Goal: Transaction & Acquisition: Download file/media

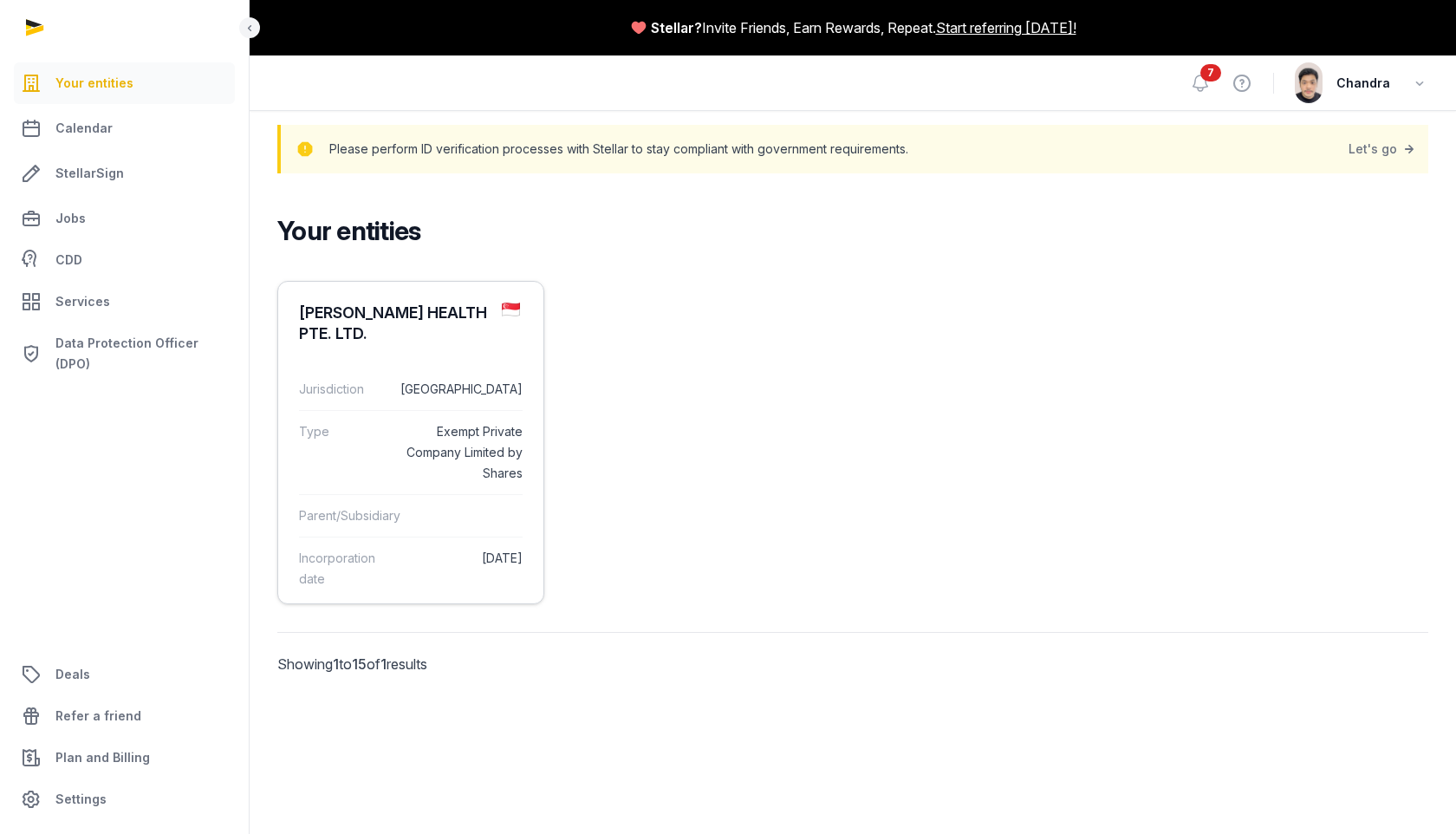
click at [404, 379] on dd "[GEOGRAPHIC_DATA]" at bounding box center [459, 390] width 126 height 21
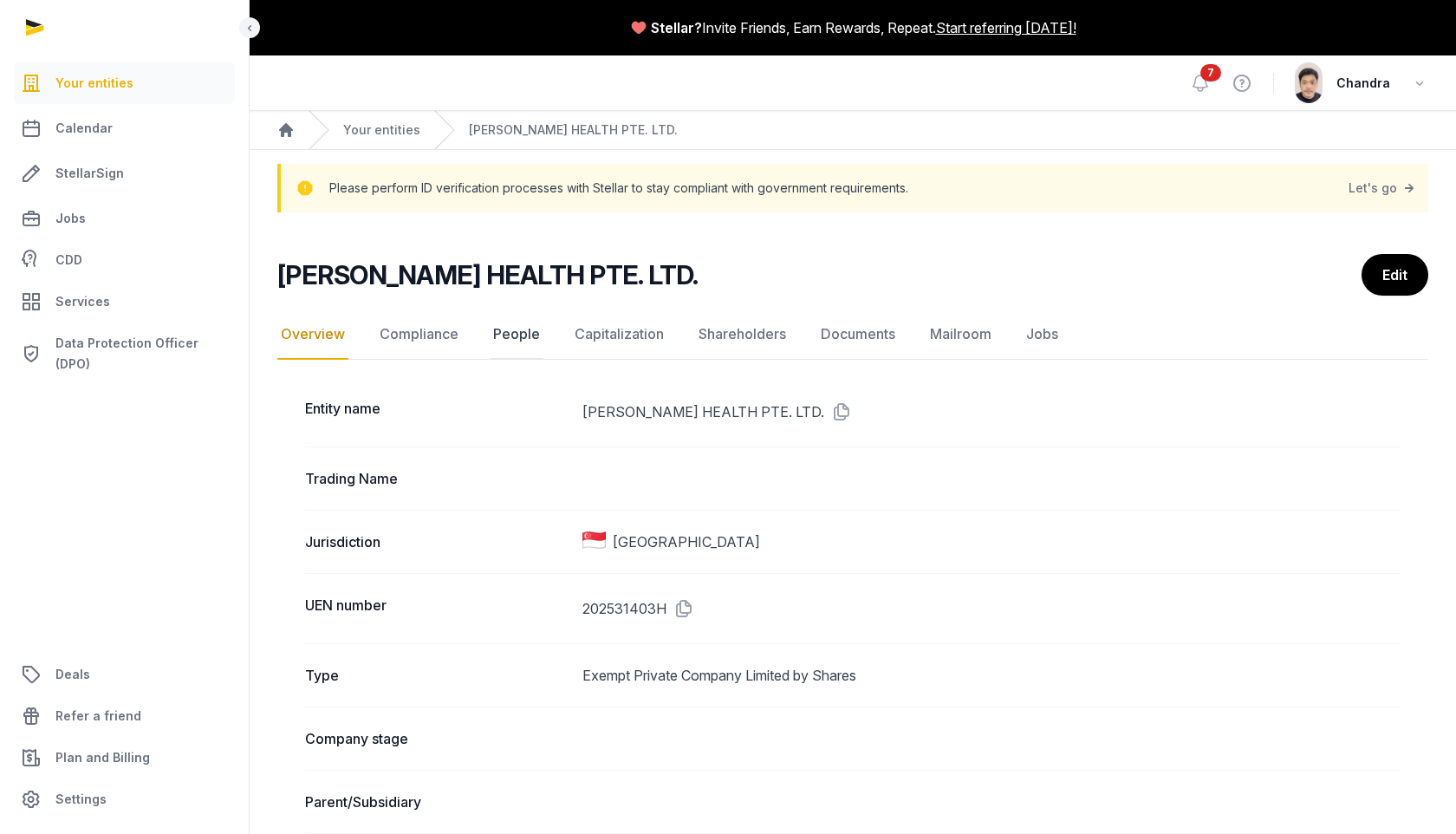
click at [535, 331] on link "People" at bounding box center [516, 335] width 54 height 50
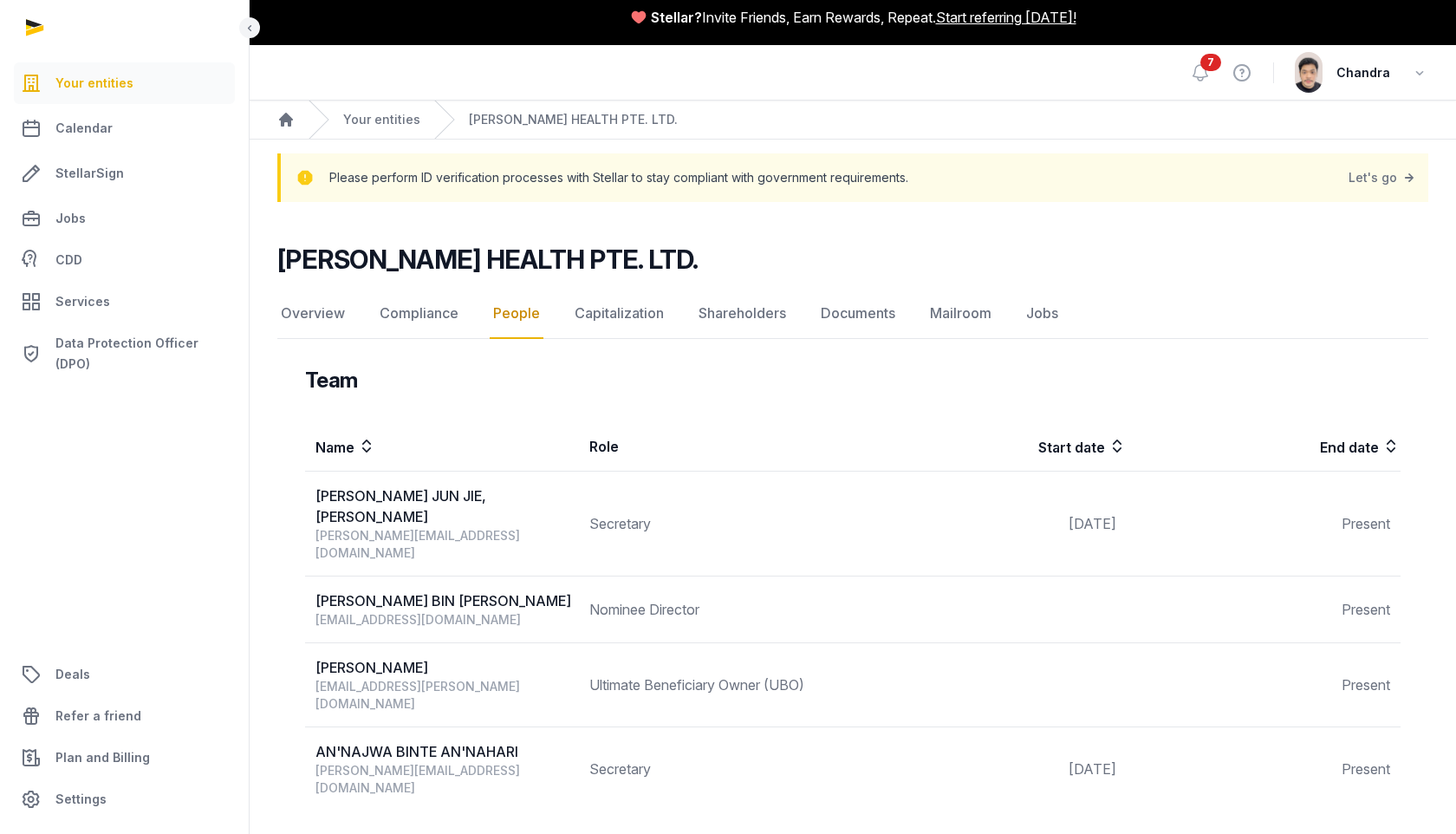
scroll to position [13, 0]
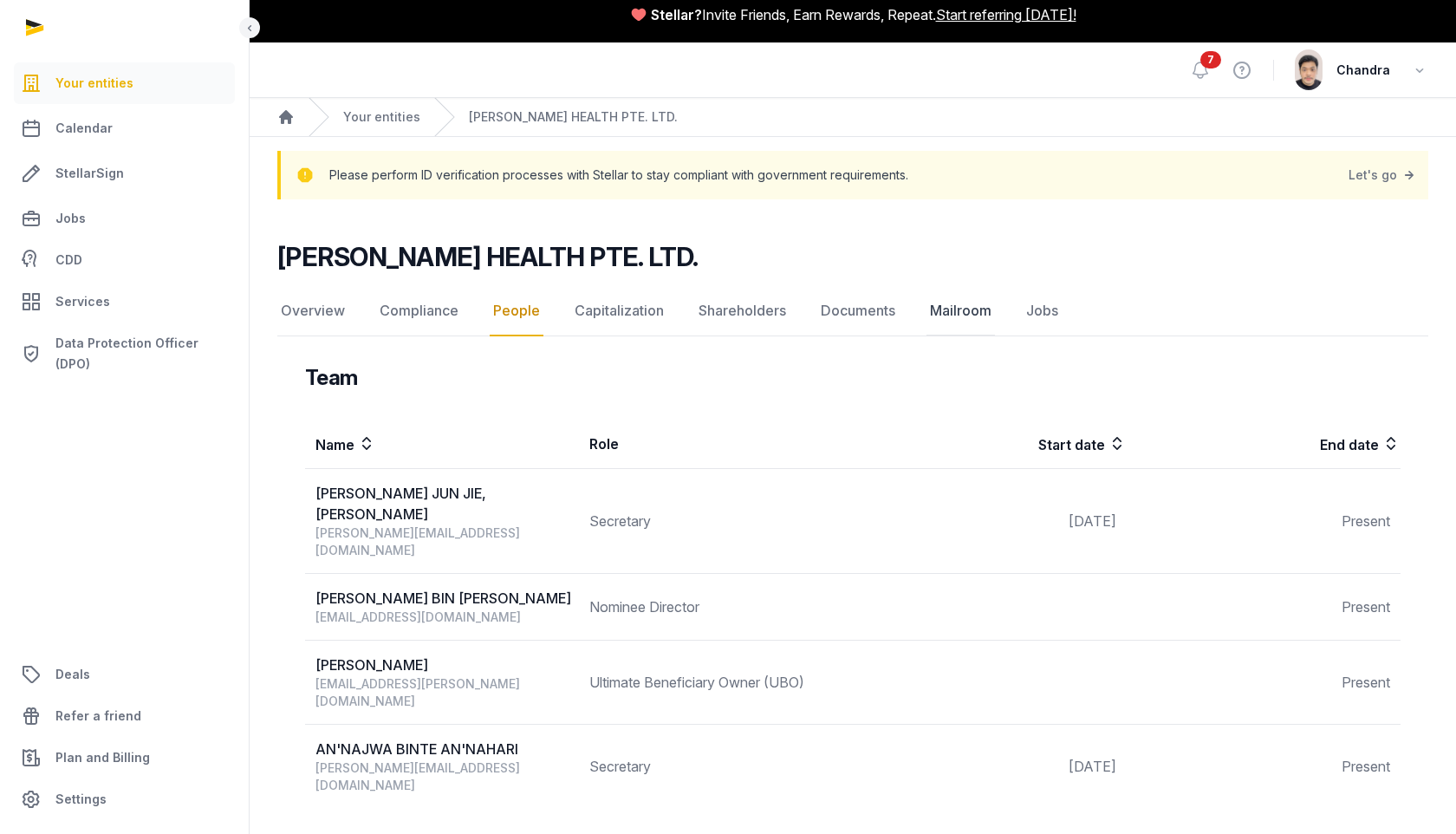
click at [963, 306] on link "Mailroom" at bounding box center [960, 311] width 68 height 50
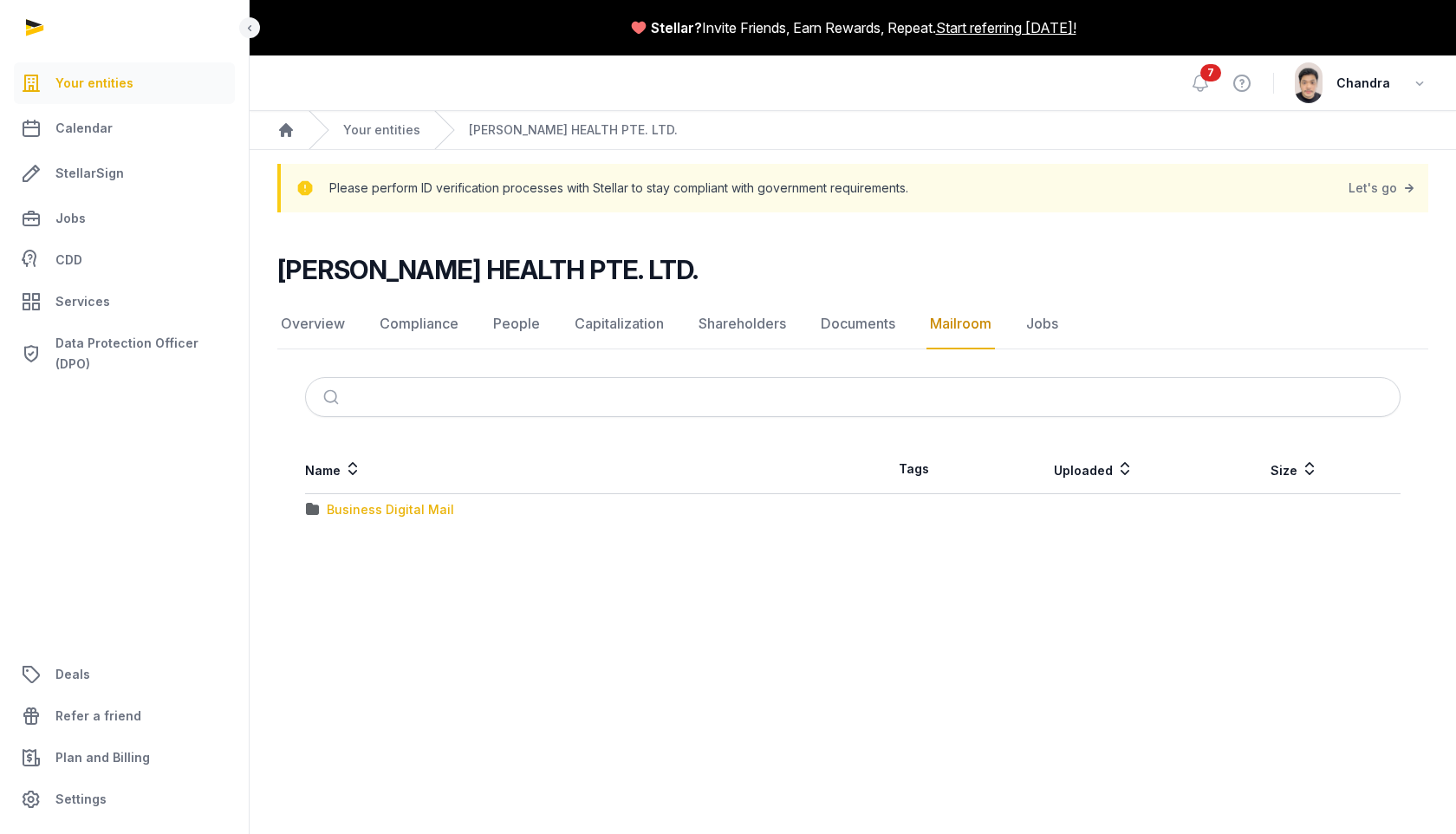
click at [407, 513] on div "Business Digital Mail" at bounding box center [390, 510] width 128 height 17
click at [1030, 322] on link "Jobs" at bounding box center [1042, 324] width 39 height 50
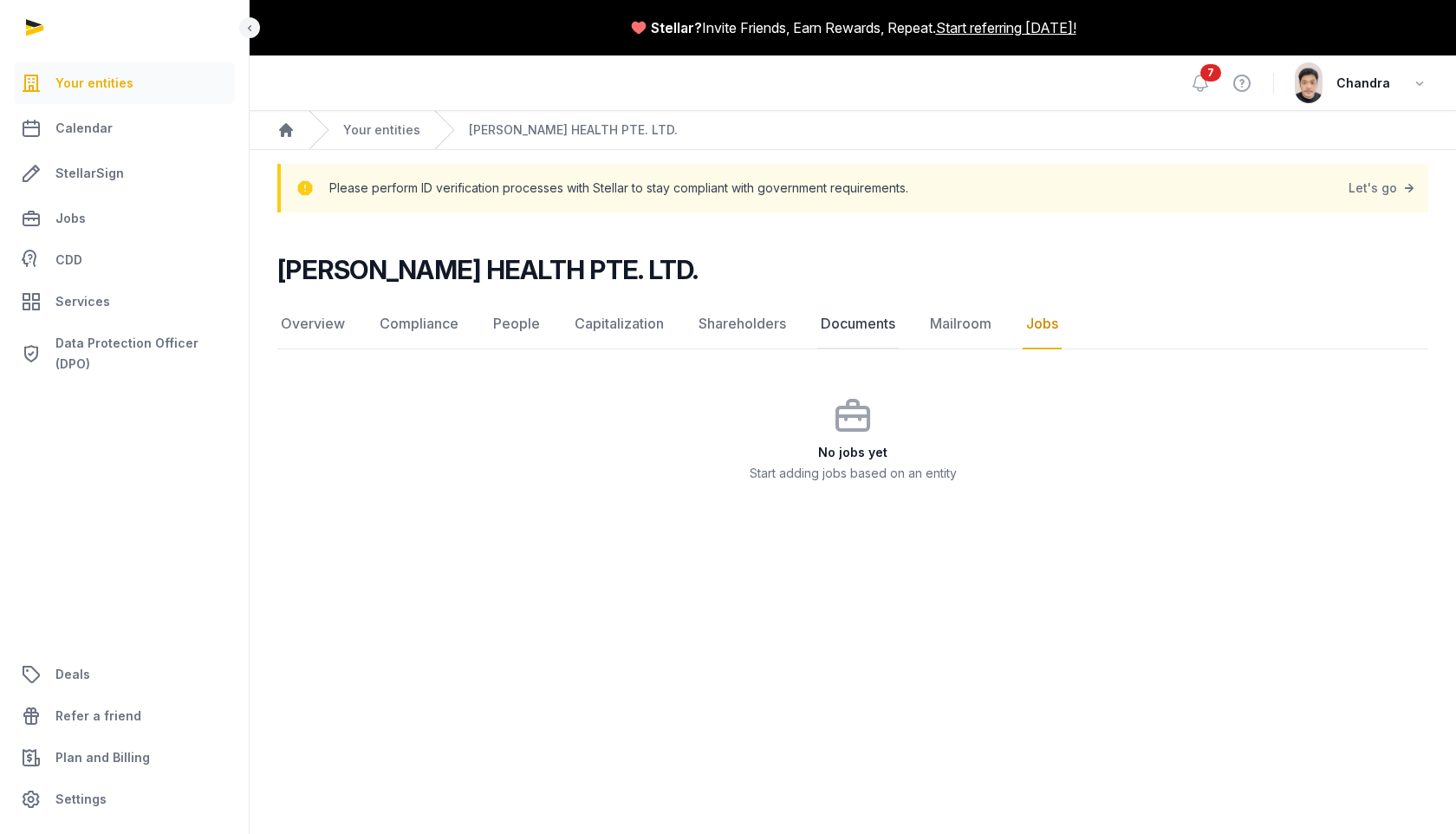
click at [872, 322] on link "Documents" at bounding box center [857, 324] width 82 height 50
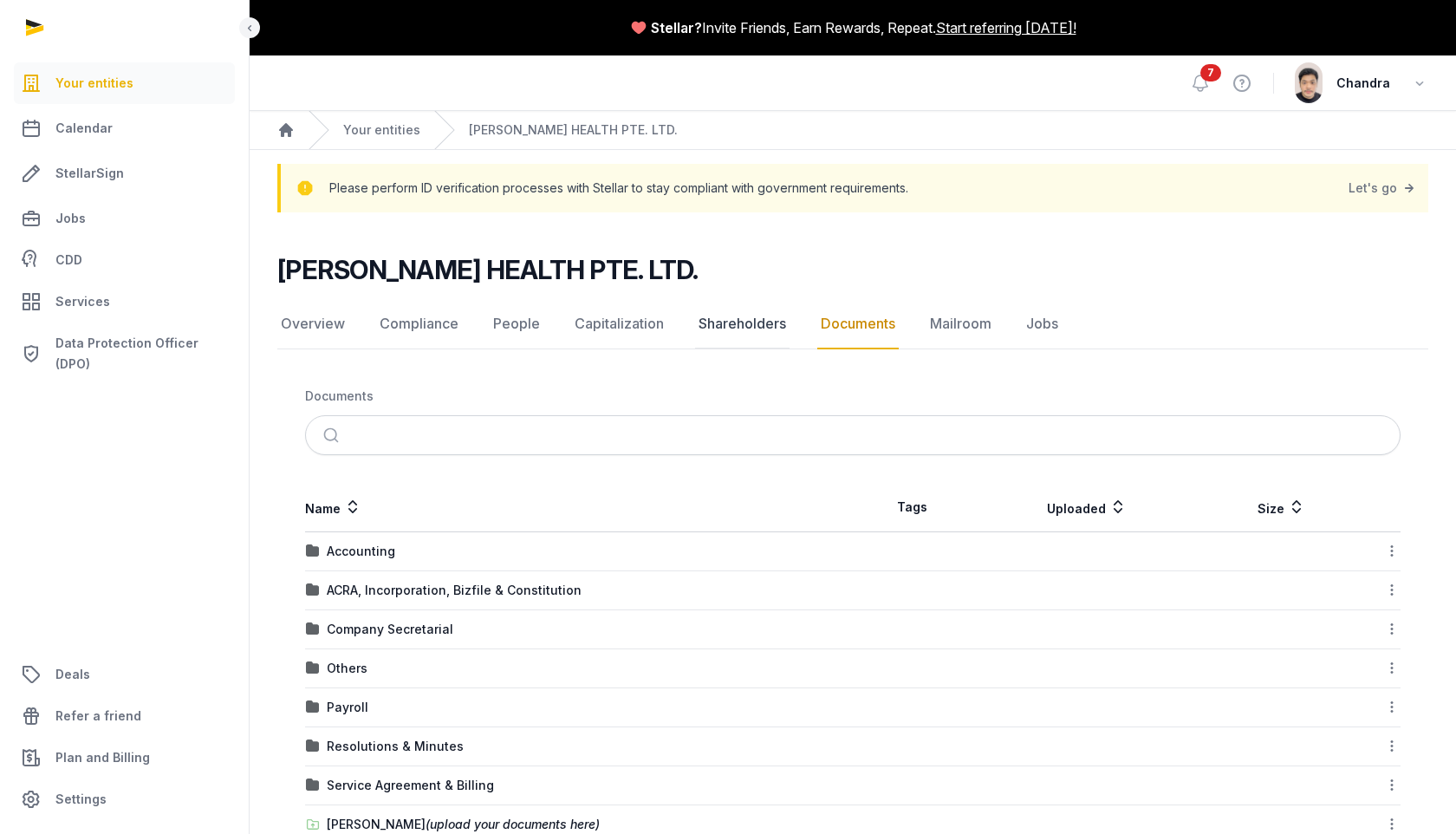
click at [746, 326] on link "Shareholders" at bounding box center [742, 324] width 94 height 50
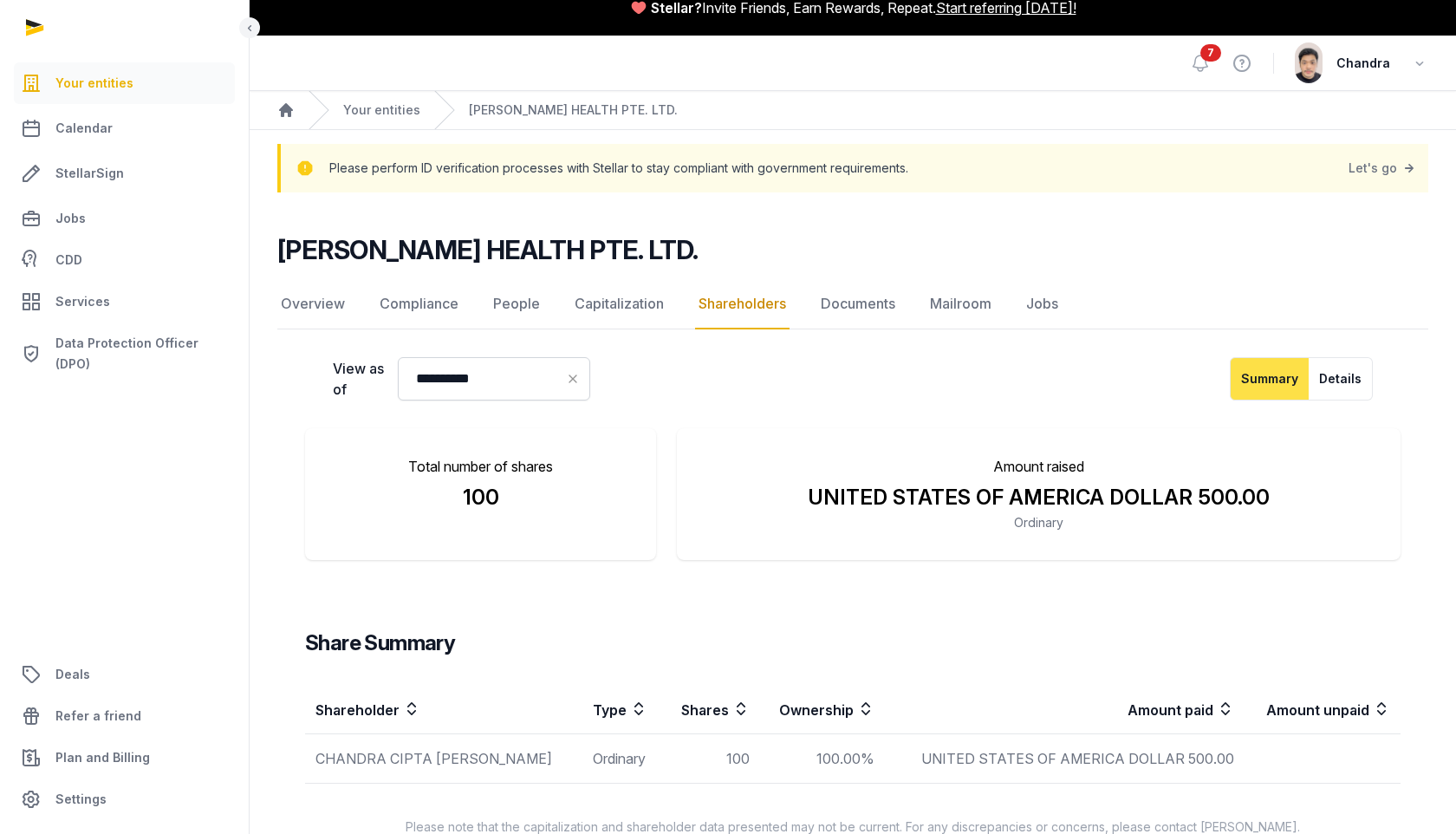
scroll to position [57, 0]
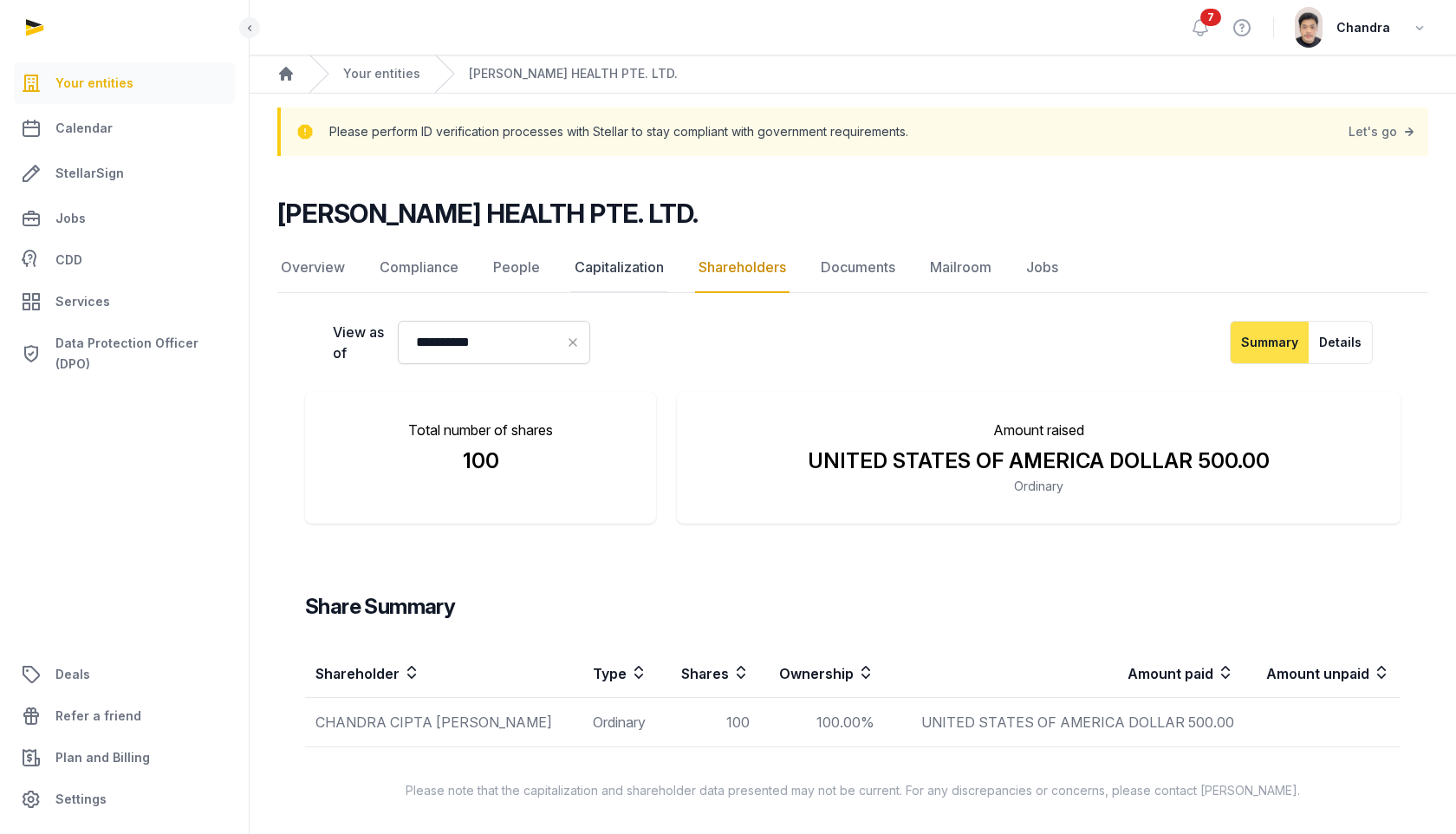
click at [608, 267] on link "Capitalization" at bounding box center [619, 268] width 96 height 50
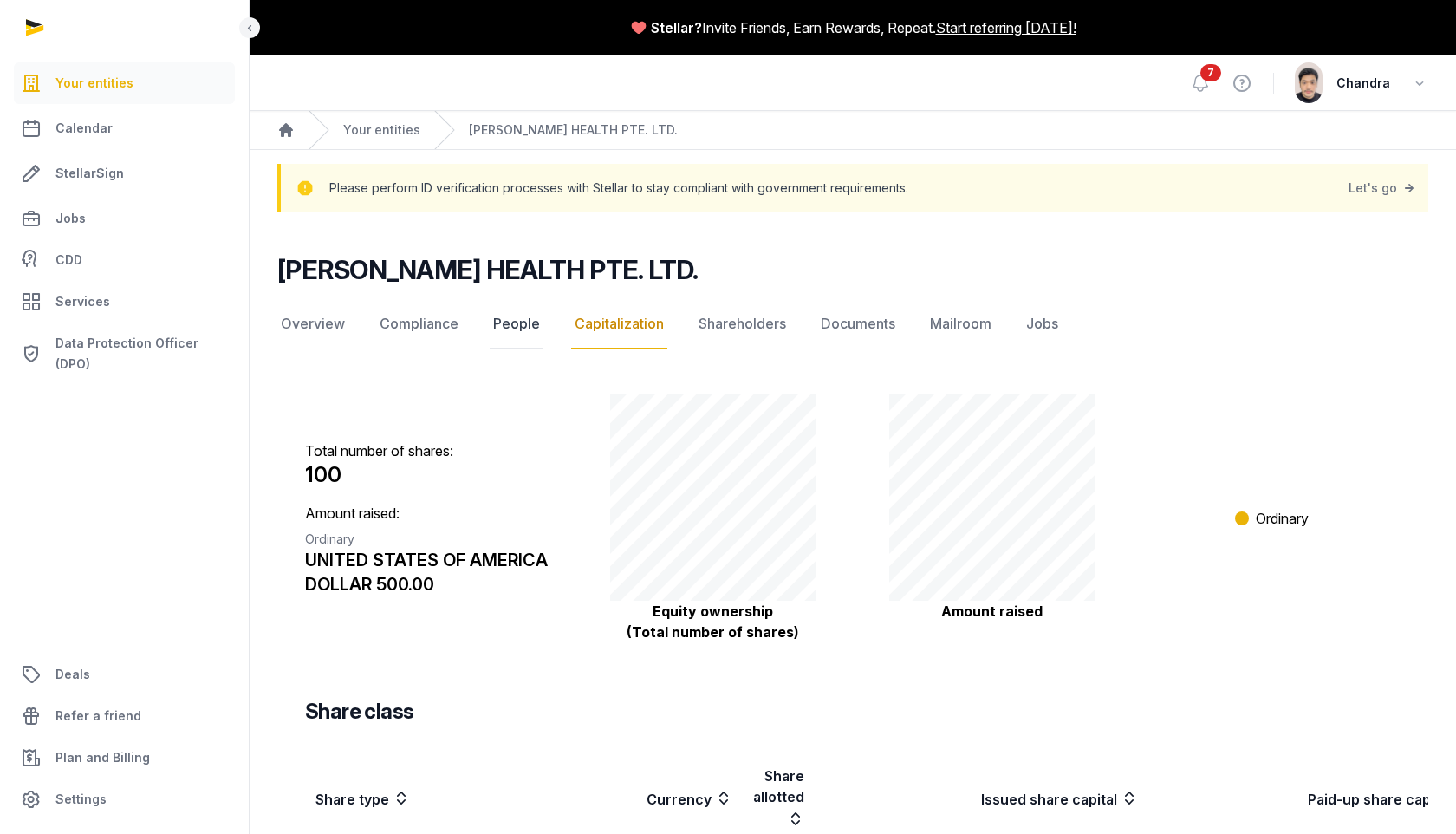
click at [508, 324] on link "People" at bounding box center [516, 324] width 54 height 50
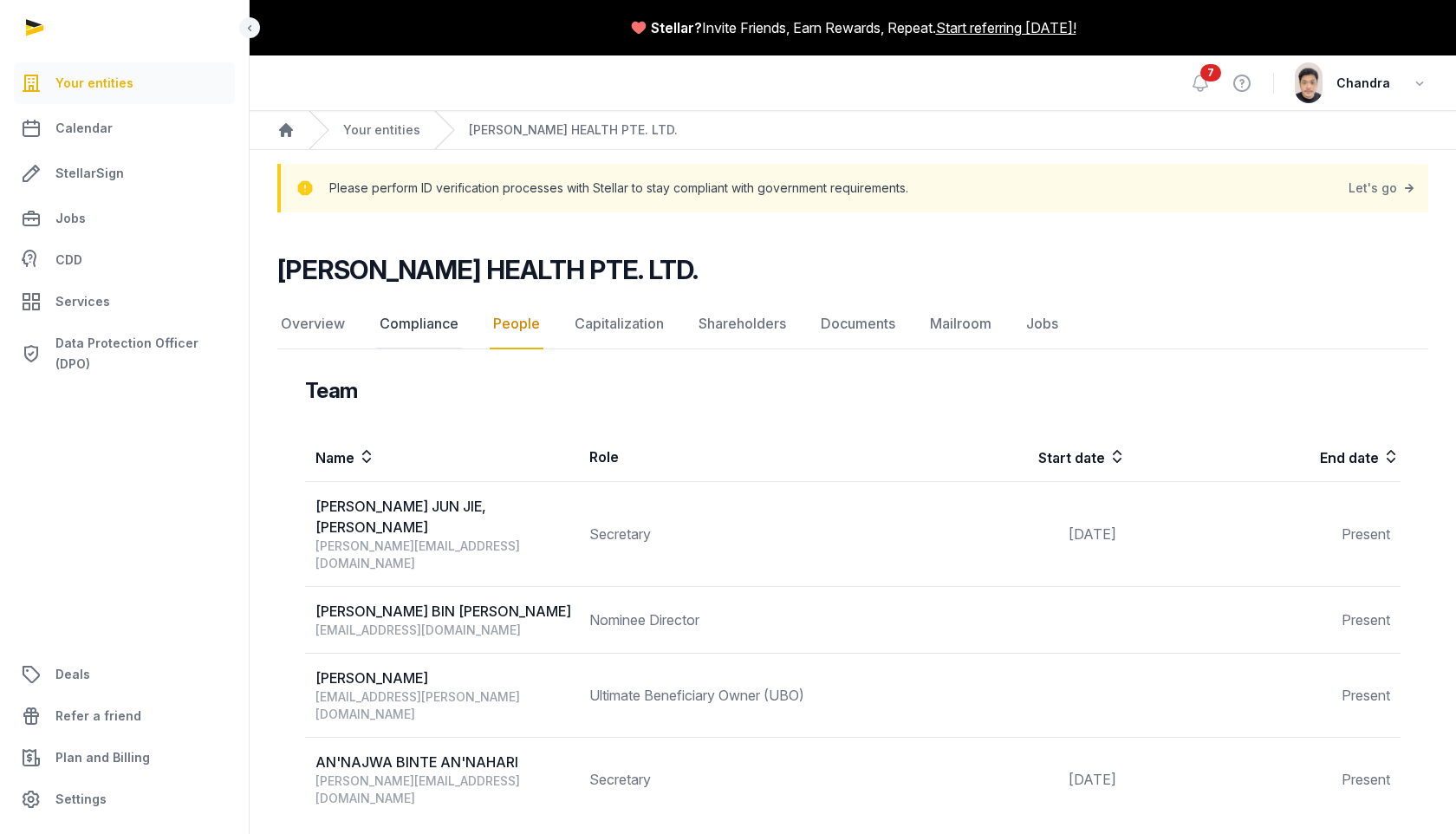
click at [415, 321] on link "Compliance" at bounding box center [418, 324] width 85 height 50
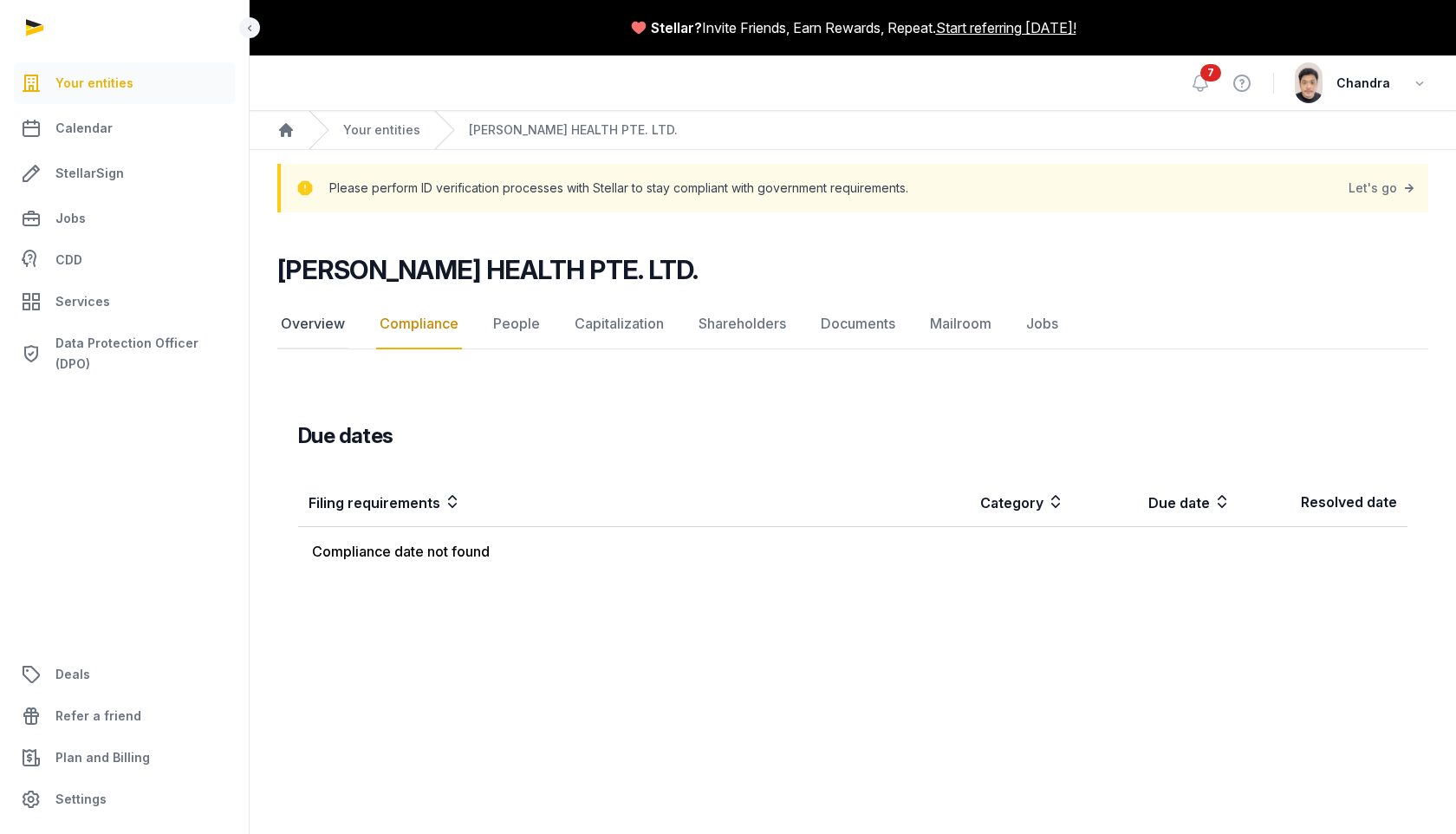
click at [313, 322] on link "Overview" at bounding box center [313, 324] width 71 height 50
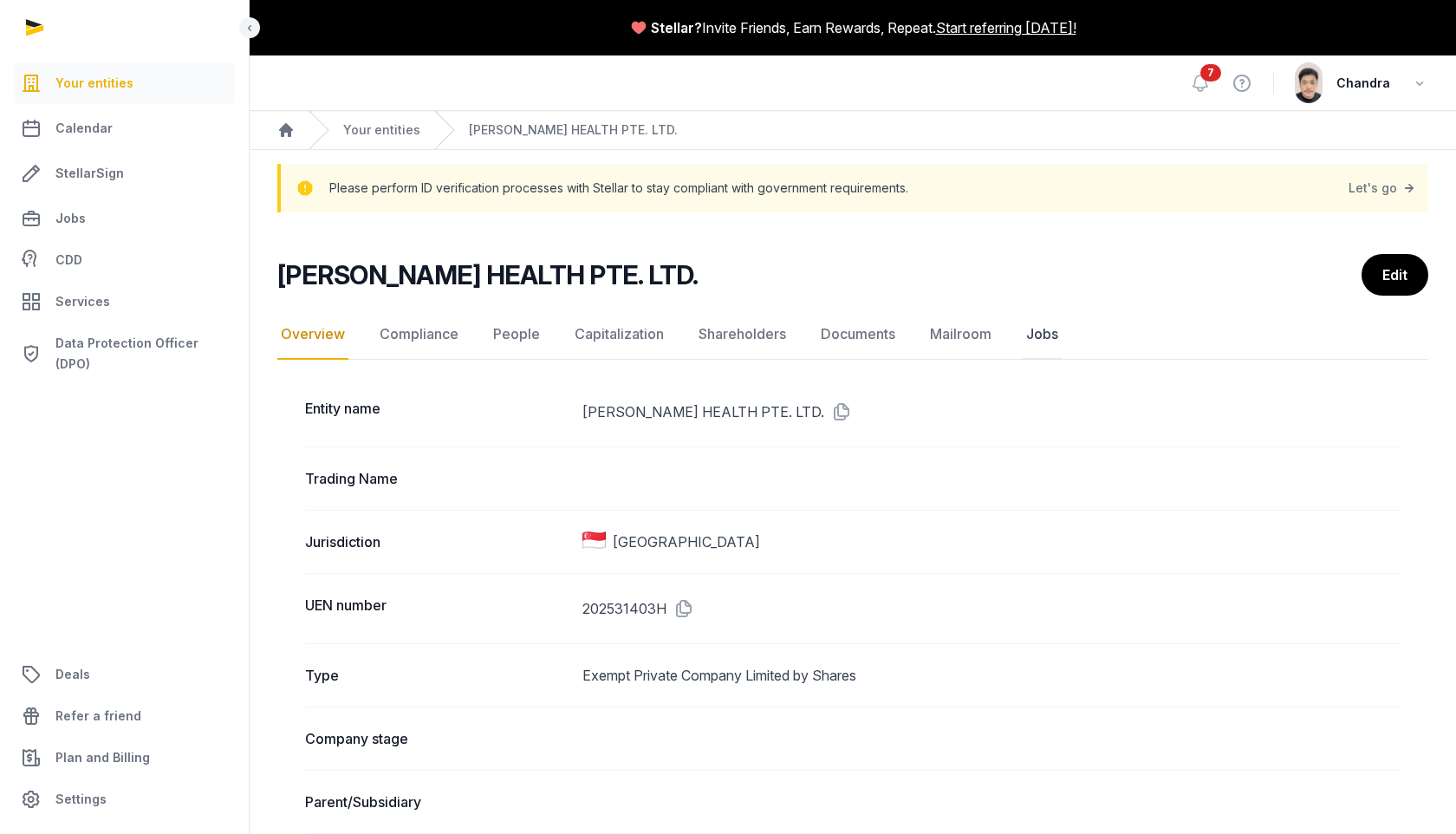
click at [1033, 332] on link "Jobs" at bounding box center [1042, 335] width 39 height 50
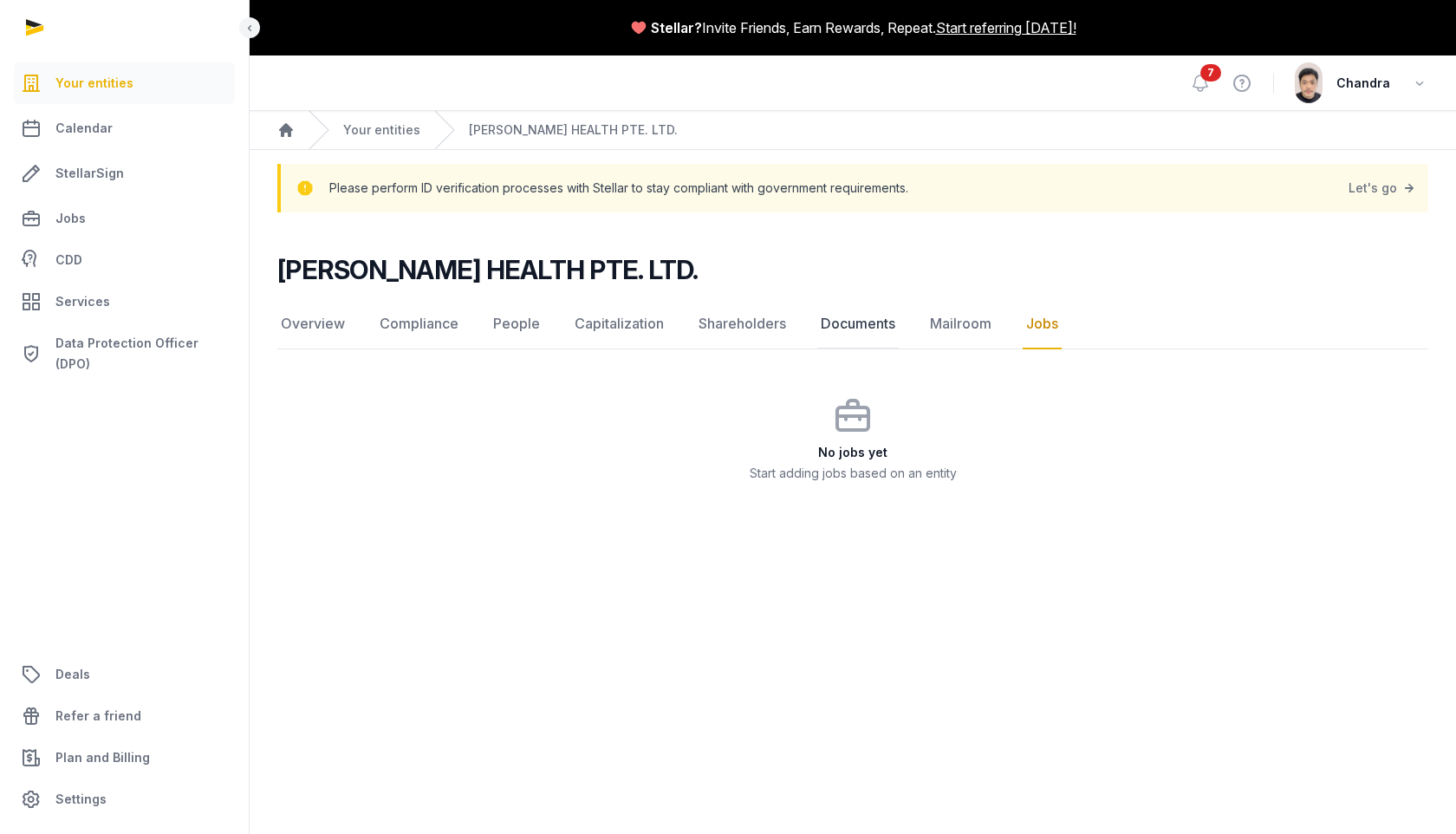
click at [843, 322] on link "Documents" at bounding box center [857, 324] width 82 height 50
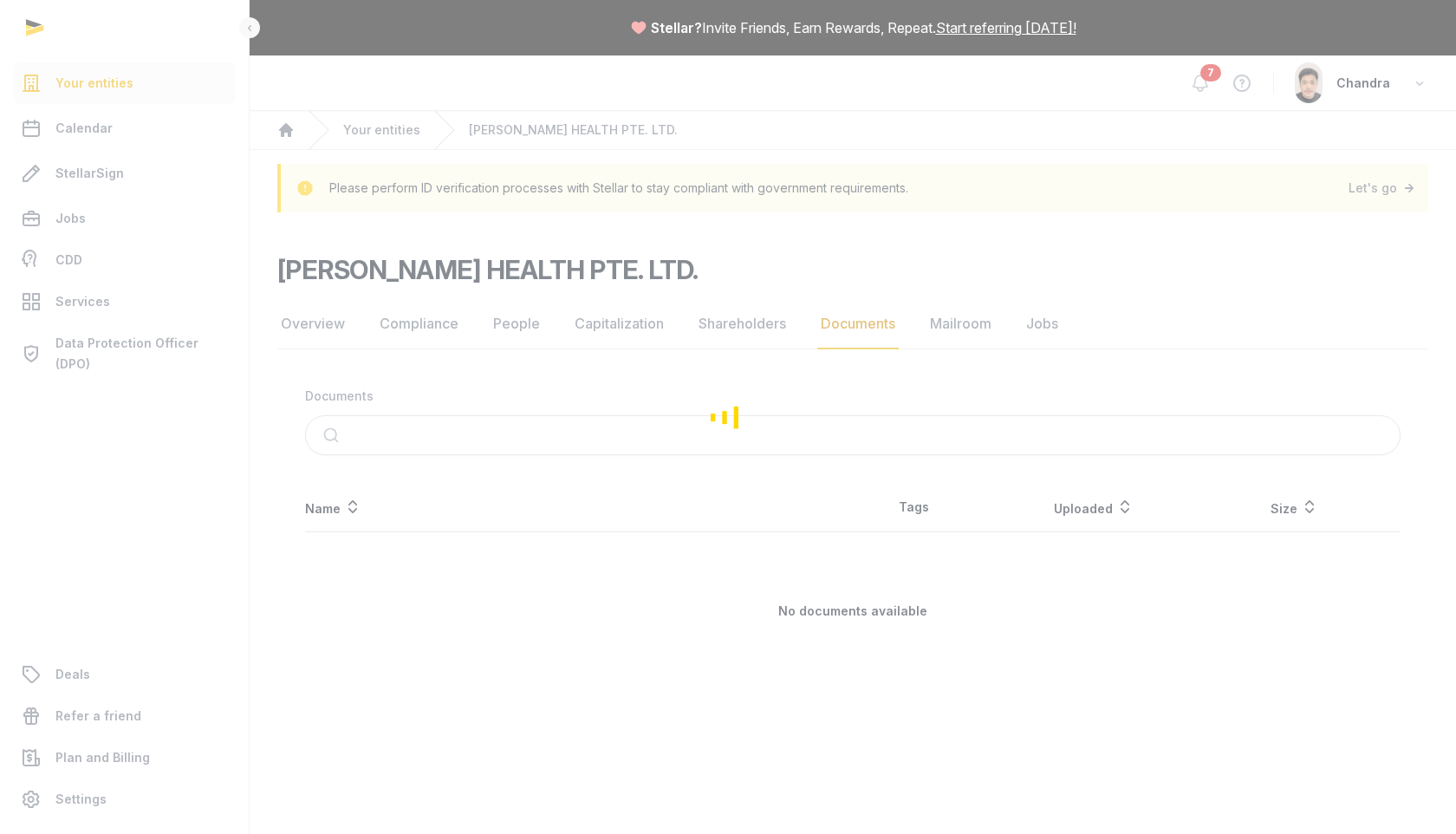
click at [760, 322] on div "Loading" at bounding box center [728, 417] width 1456 height 834
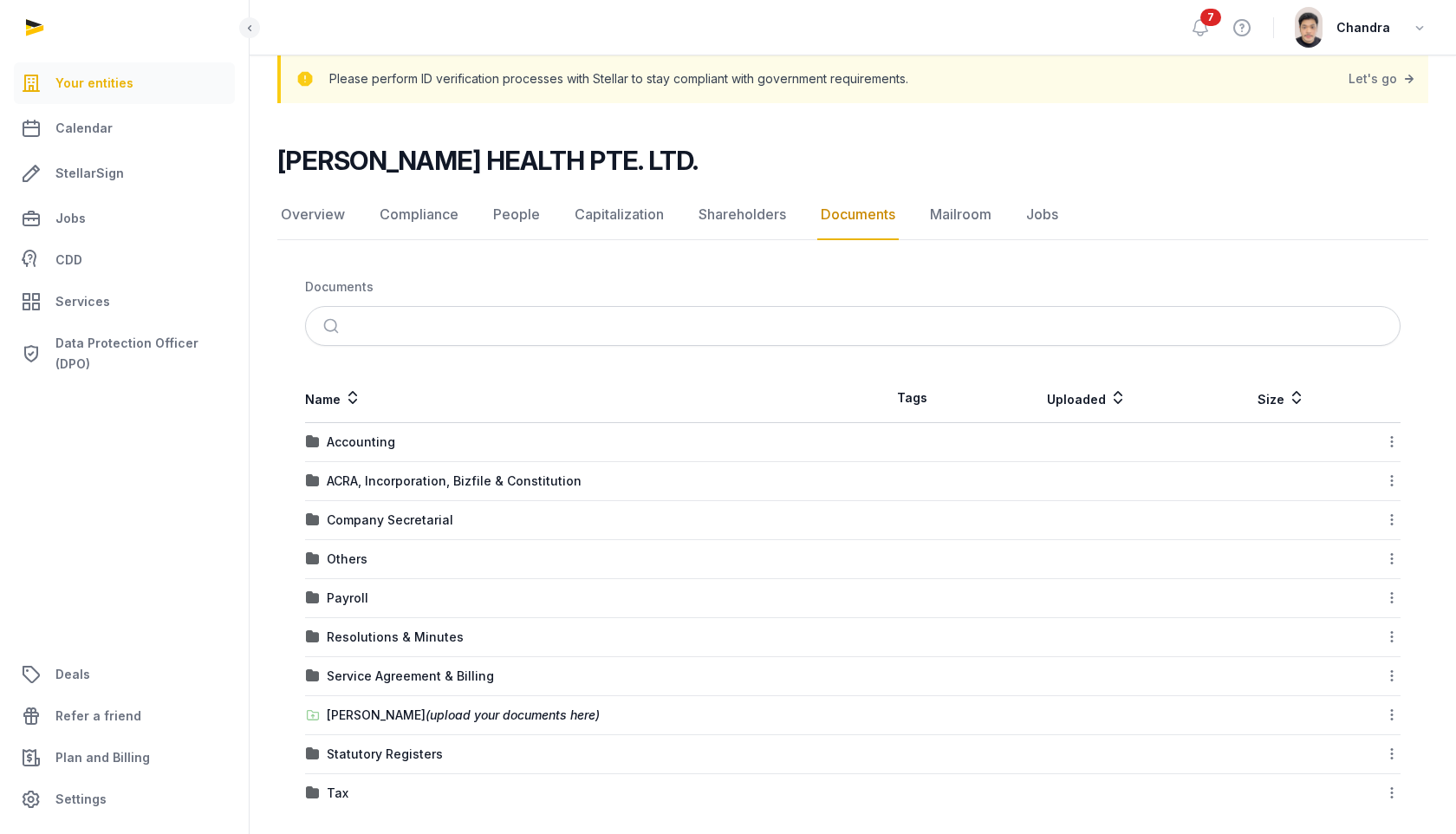
scroll to position [122, 0]
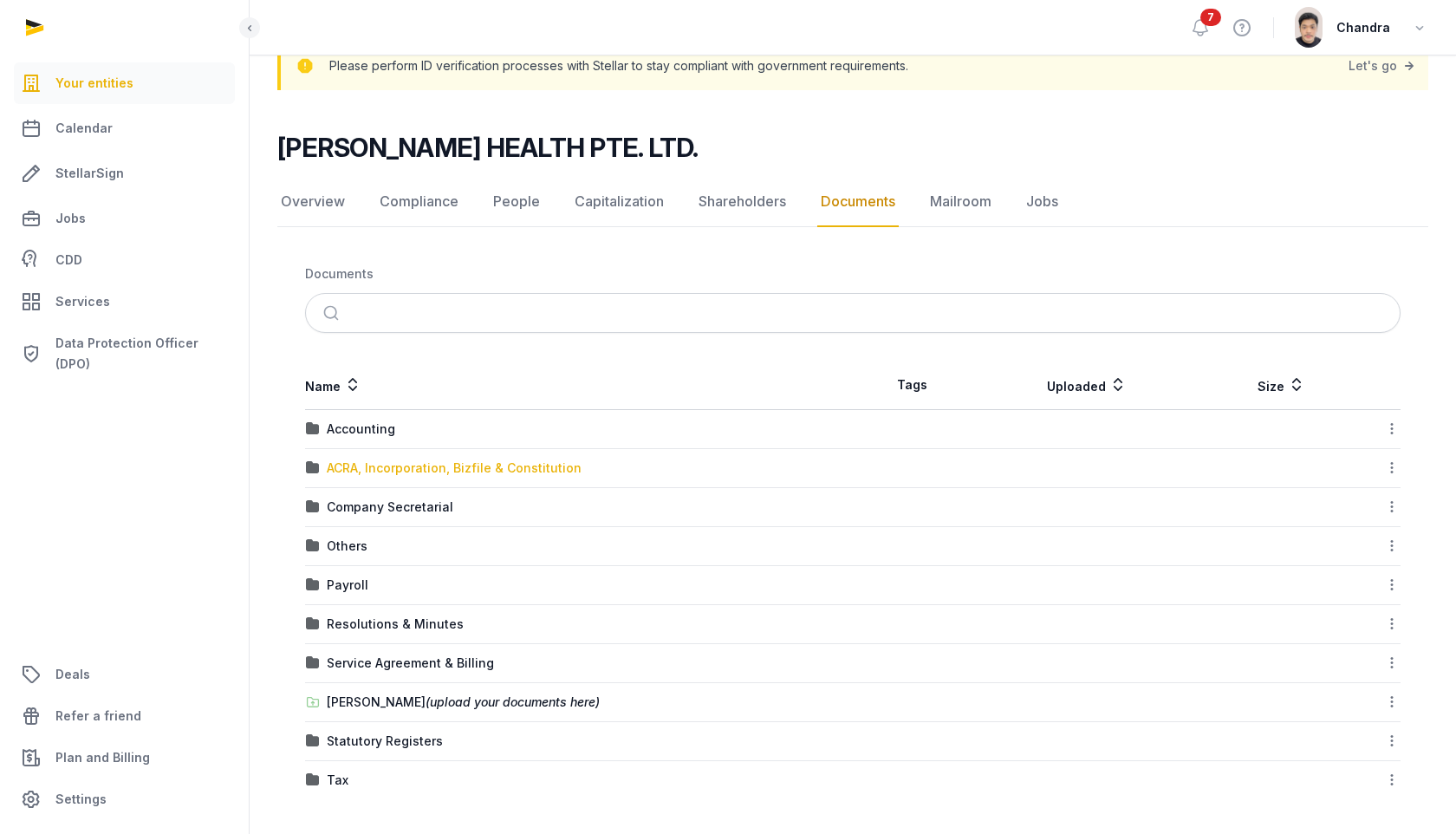
click at [549, 465] on div "ACRA, Incorporation, Bizfile & Constitution" at bounding box center [455, 468] width 255 height 17
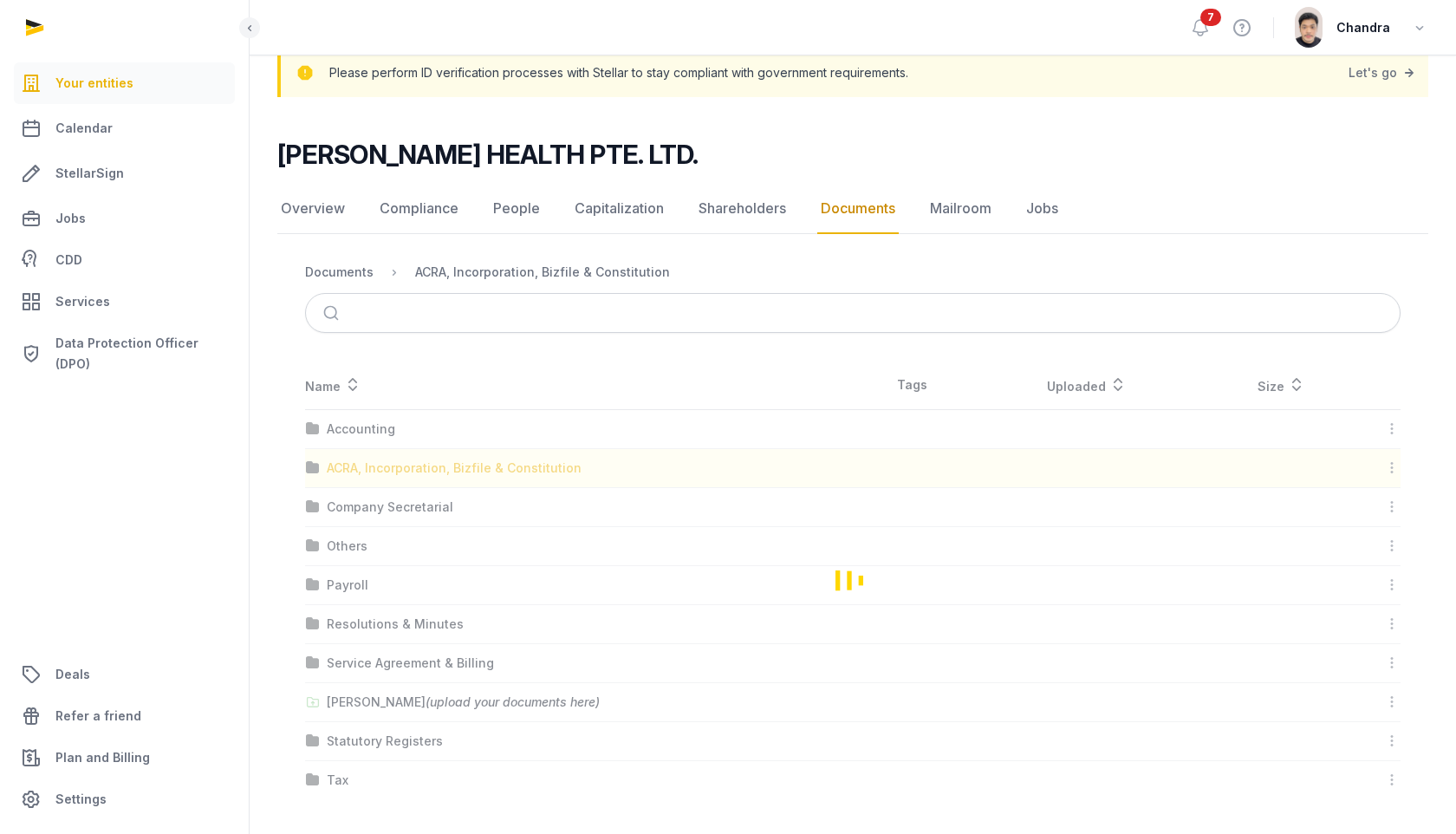
click at [549, 465] on div "Loading" at bounding box center [853, 580] width 1151 height 439
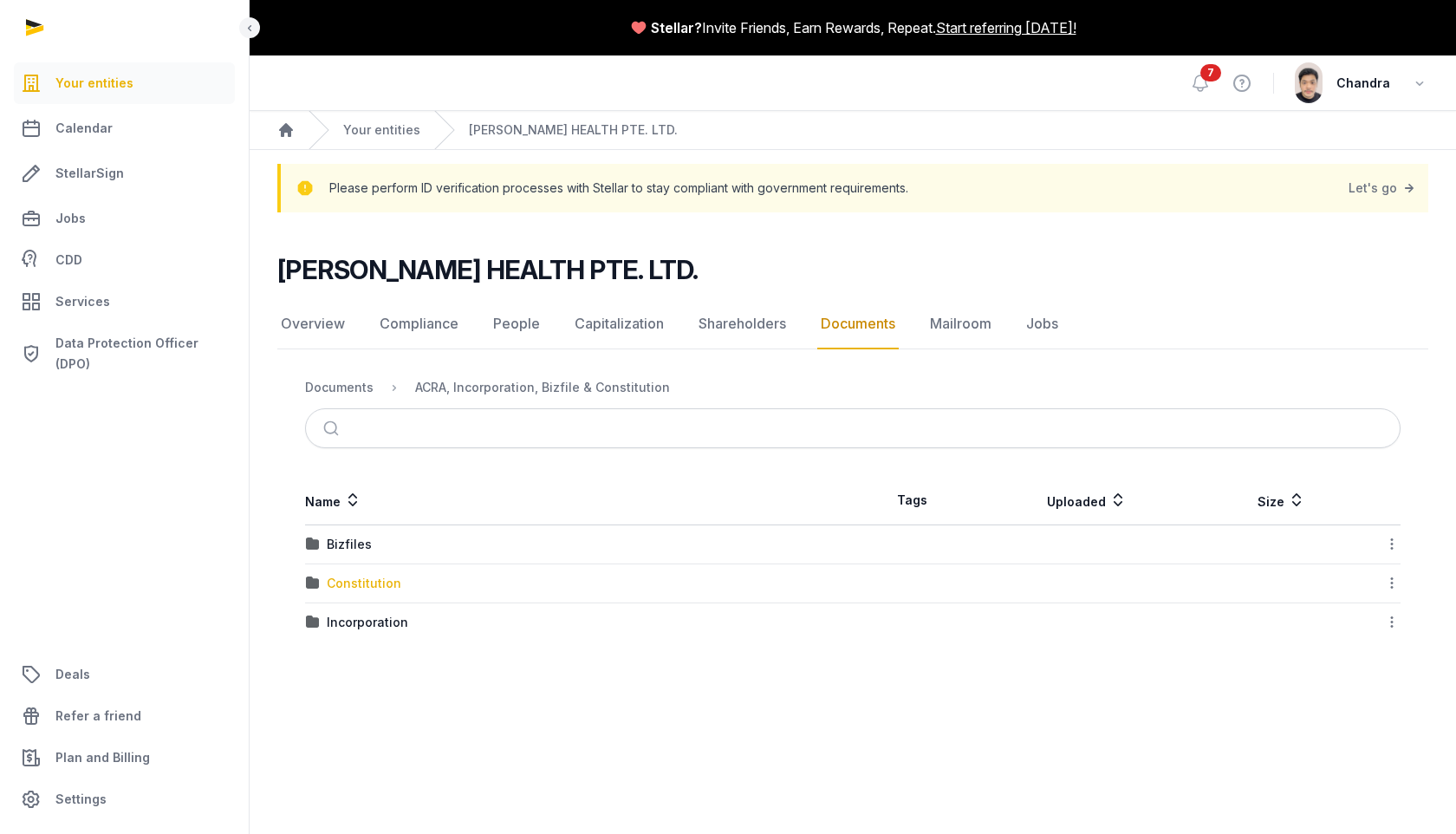
scroll to position [0, 0]
click at [375, 622] on div "Incorporation" at bounding box center [367, 623] width 82 height 17
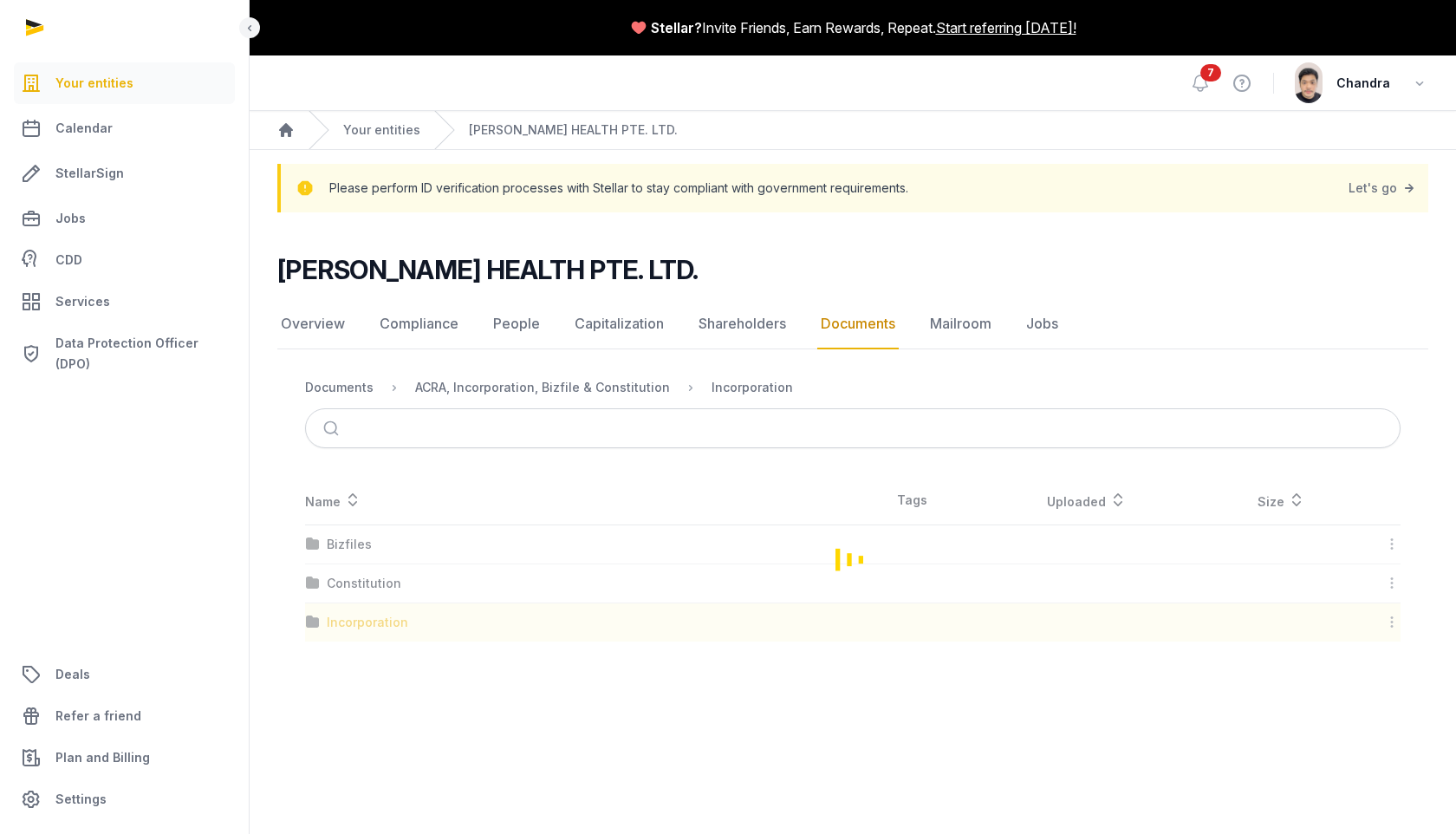
click at [375, 622] on div "Loading" at bounding box center [853, 559] width 1151 height 166
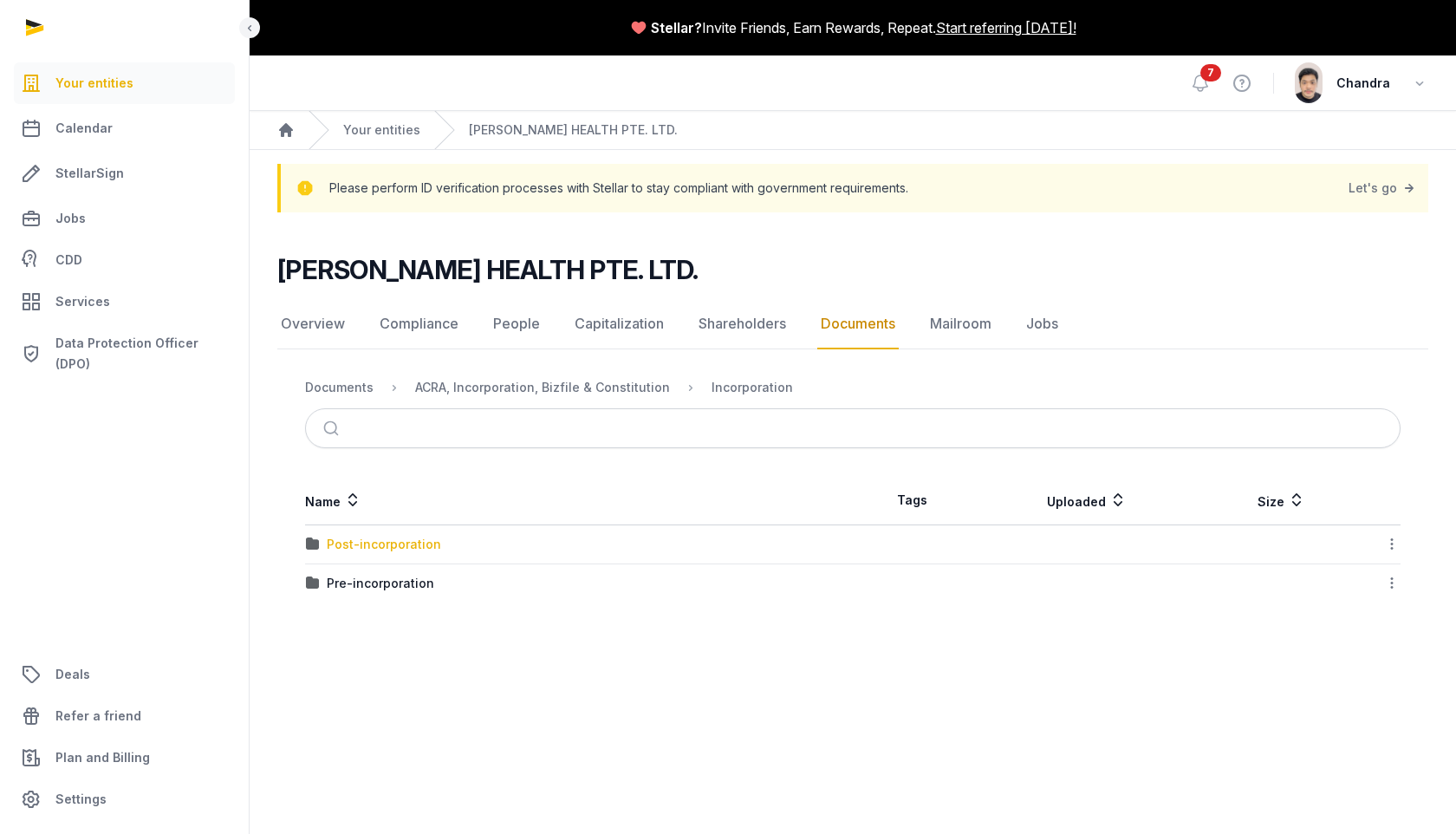
click at [377, 547] on div "Post-incorporation" at bounding box center [384, 544] width 114 height 17
click at [0, 0] on div "Loading" at bounding box center [0, 0] width 0 height 0
click at [377, 547] on div "20250720_ACRA_conf of co incorp_Houp.png" at bounding box center [462, 544] width 270 height 17
click at [0, 0] on div "Loading" at bounding box center [0, 0] width 0 height 0
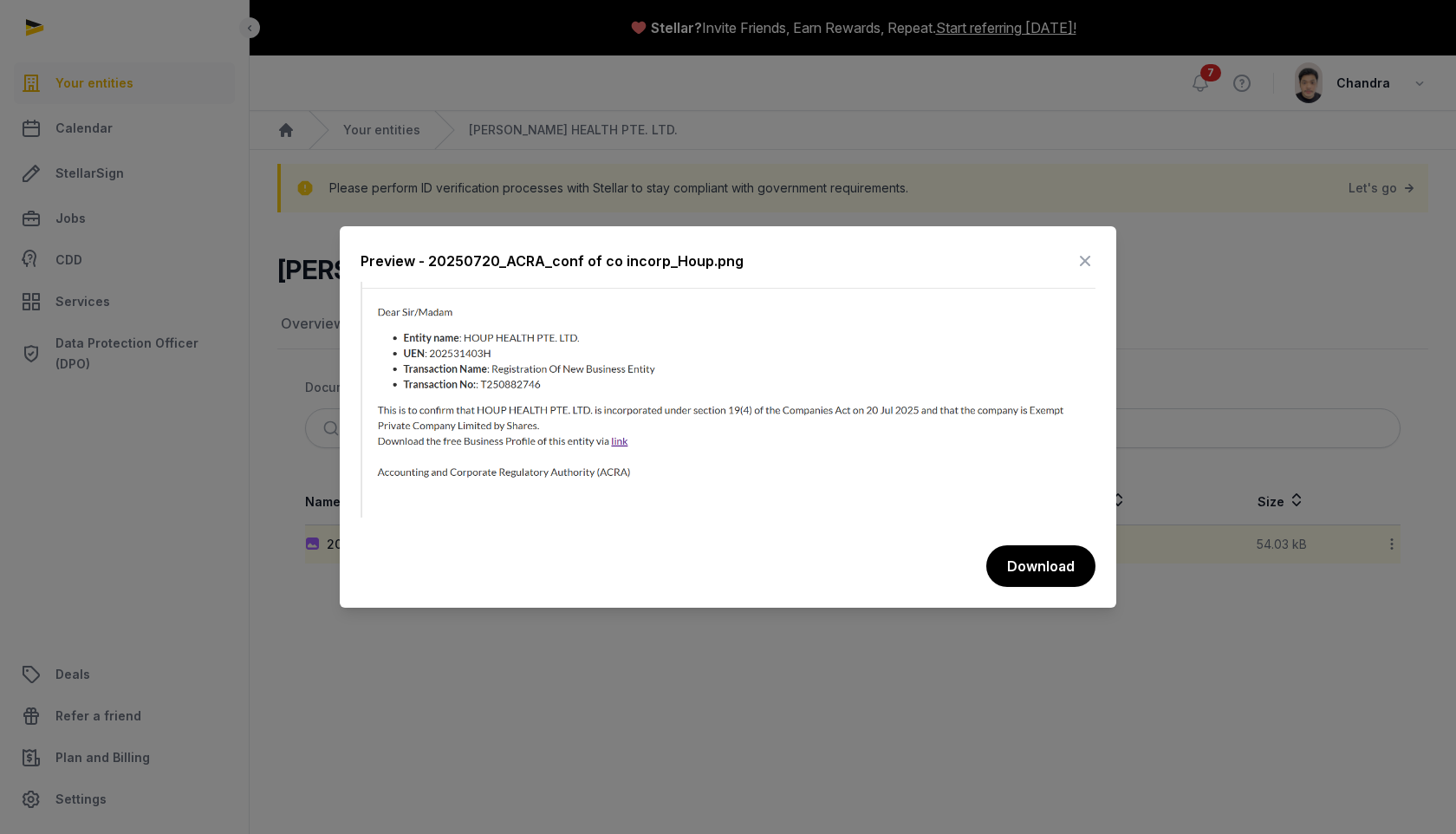
click at [1080, 252] on icon at bounding box center [1085, 260] width 21 height 28
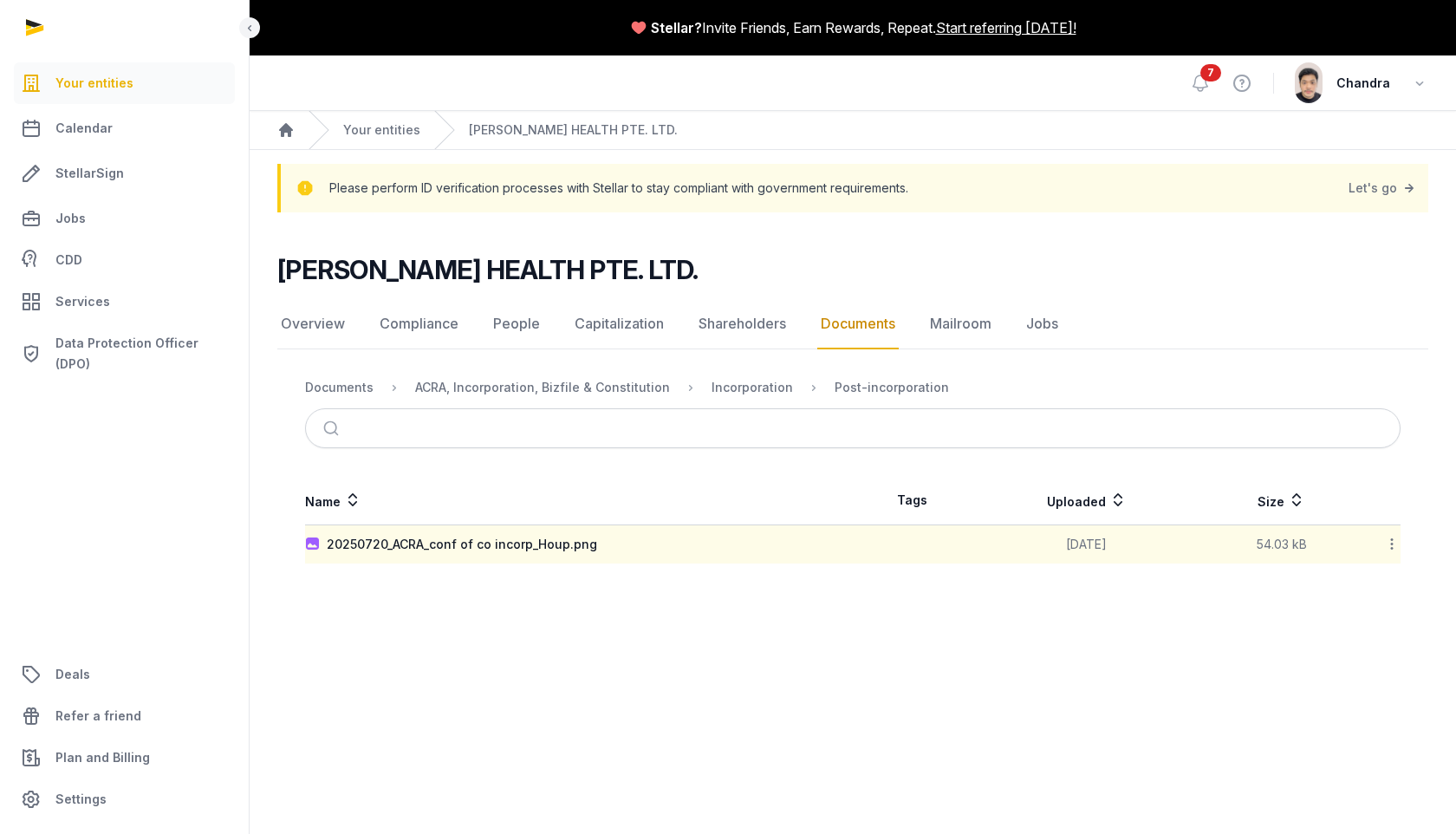
click at [847, 327] on link "Documents" at bounding box center [857, 324] width 82 height 50
click at [372, 373] on nav "Documents ACRA, Incorporation, Bizfile & Constitution Incorporation Post-incorp…" at bounding box center [853, 387] width 1095 height 41
click at [349, 383] on div "Documents" at bounding box center [339, 388] width 68 height 17
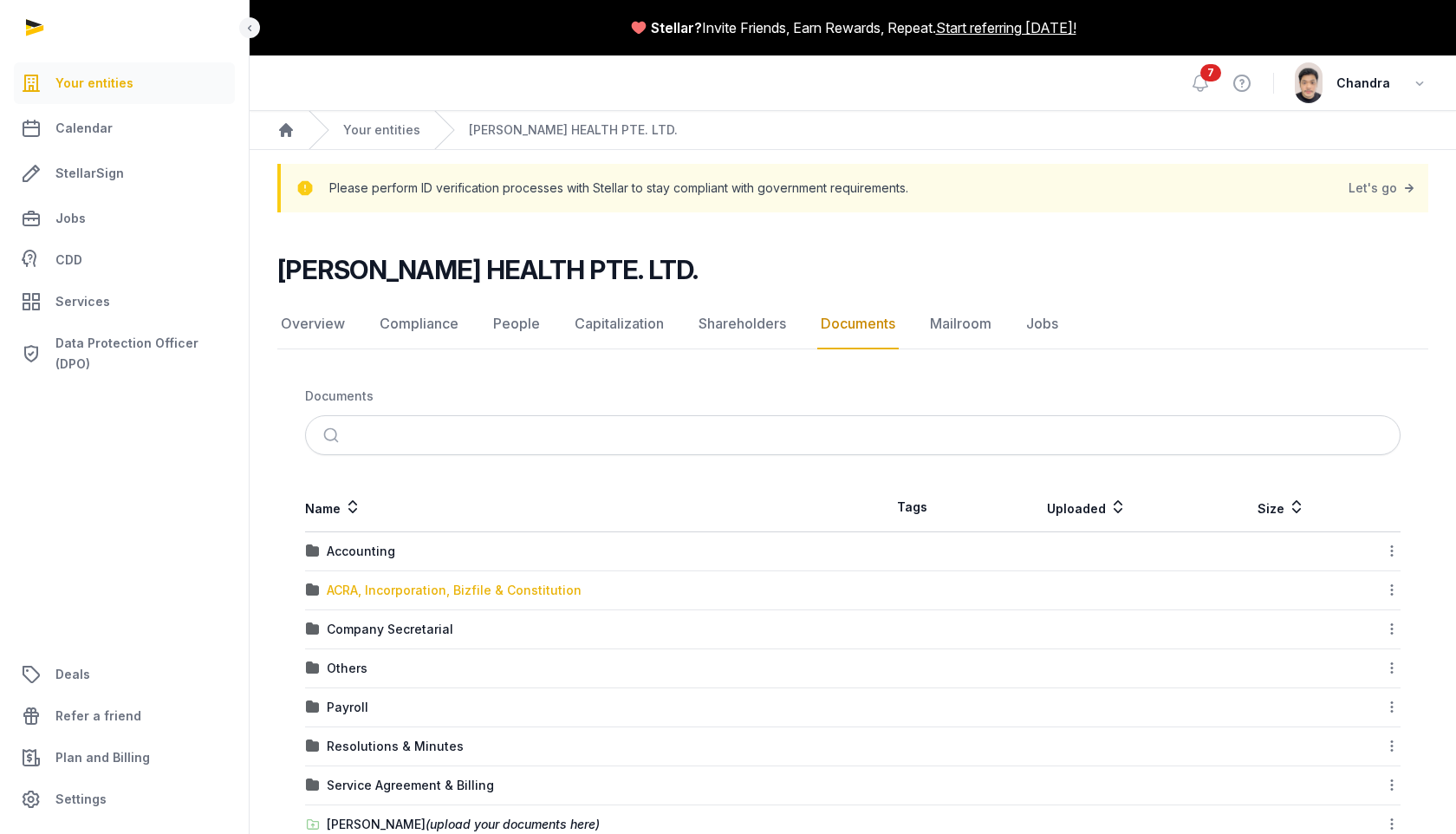
click at [375, 588] on div "ACRA, Incorporation, Bizfile & Constitution" at bounding box center [455, 590] width 255 height 17
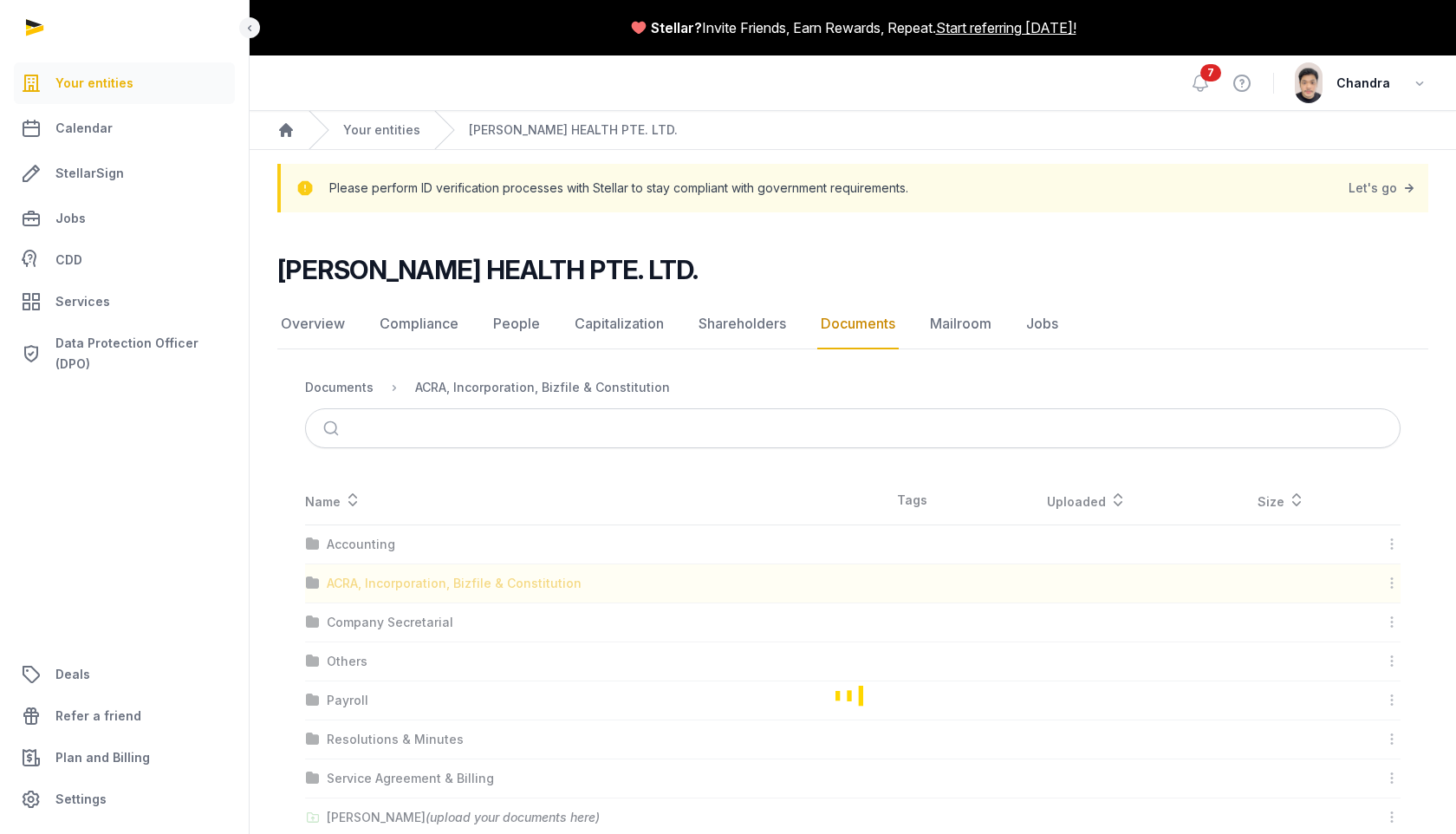
click at [375, 588] on div "Loading" at bounding box center [853, 695] width 1151 height 439
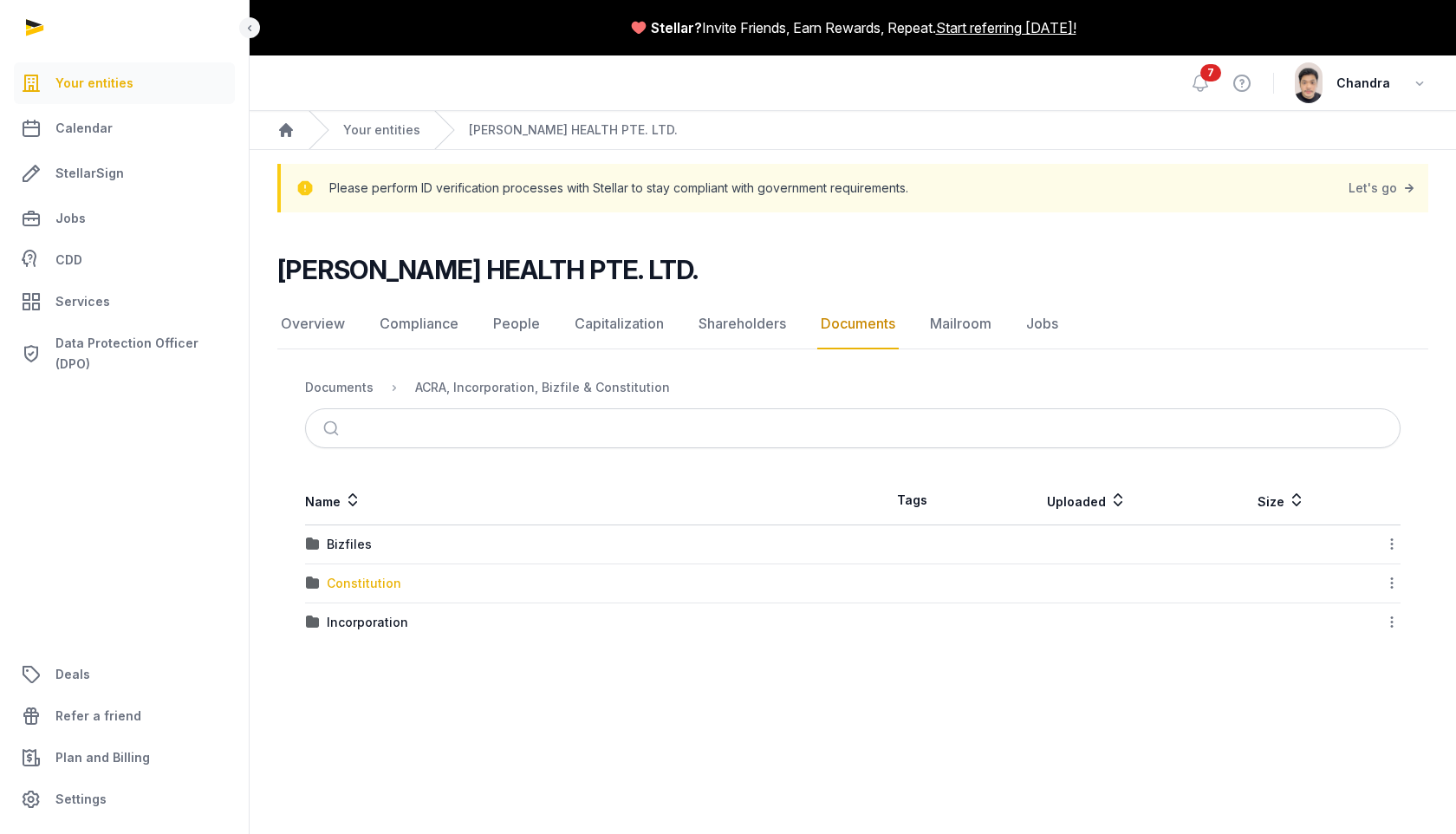
click at [376, 585] on div "Constitution" at bounding box center [364, 584] width 75 height 17
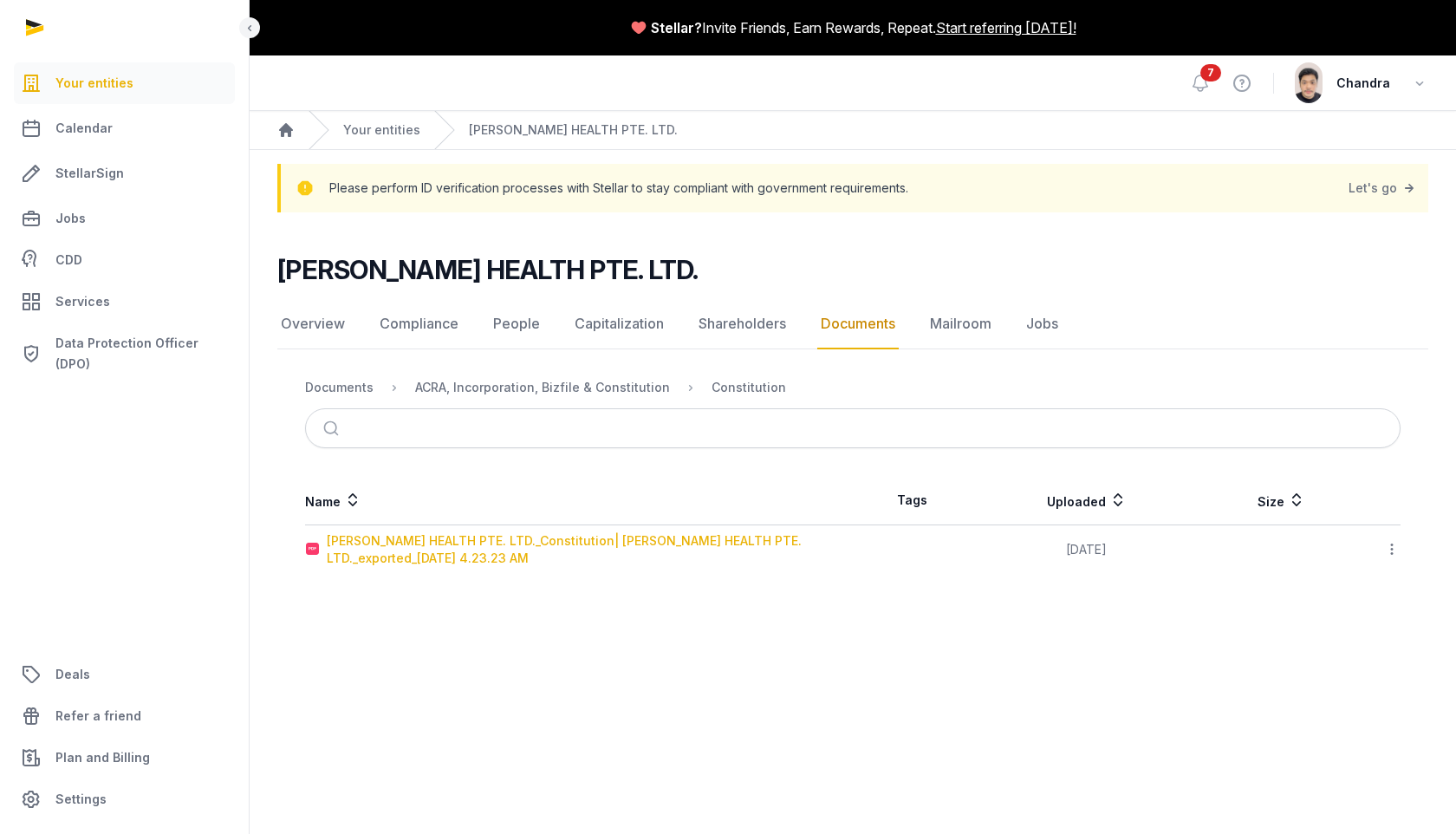
click at [397, 546] on div "[PERSON_NAME] HEALTH PTE. LTD._Constitution| [PERSON_NAME] HEALTH PTE. LTD._exp…" at bounding box center [589, 550] width 525 height 35
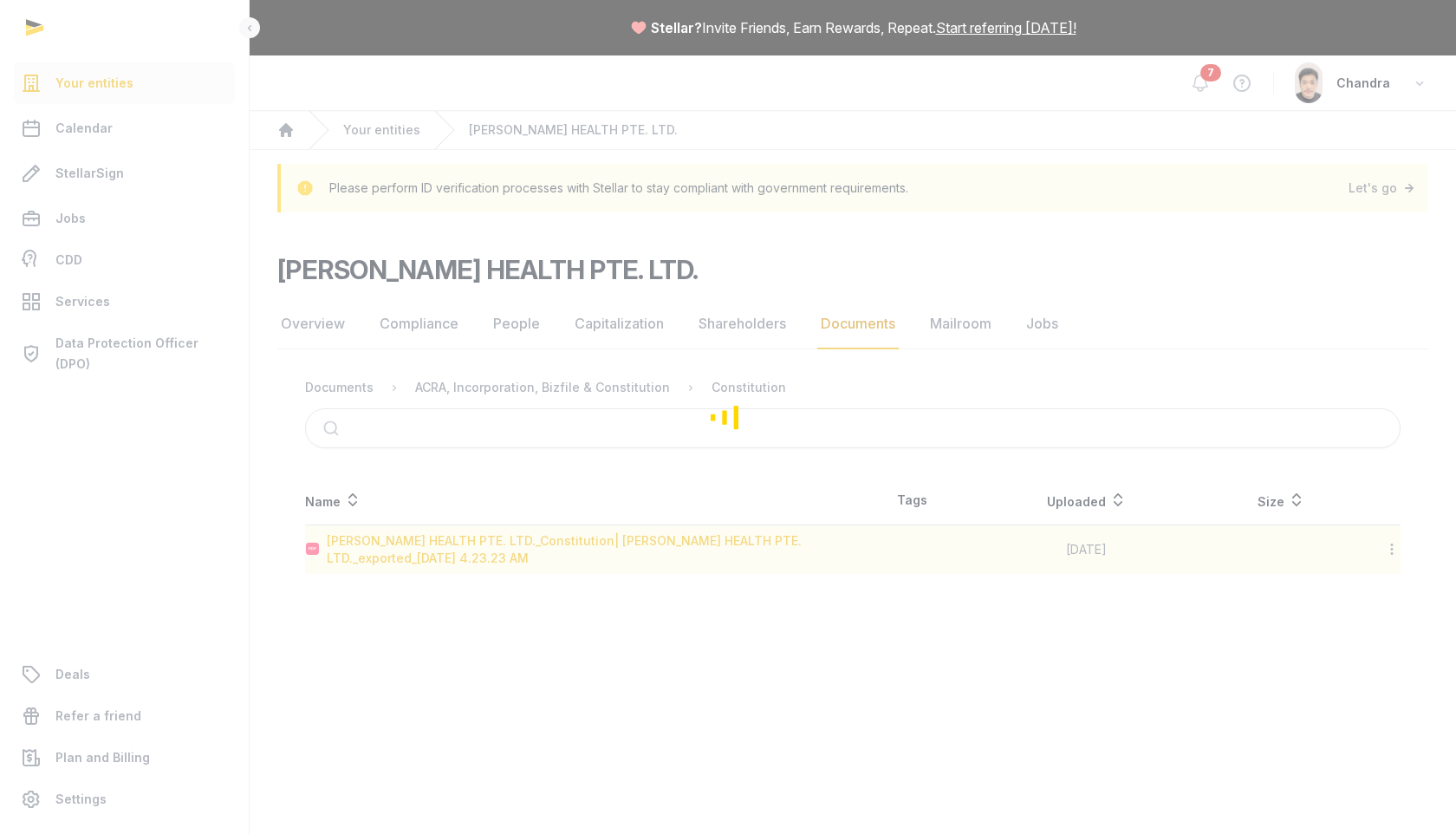
click at [397, 546] on div "Loading" at bounding box center [728, 417] width 1456 height 834
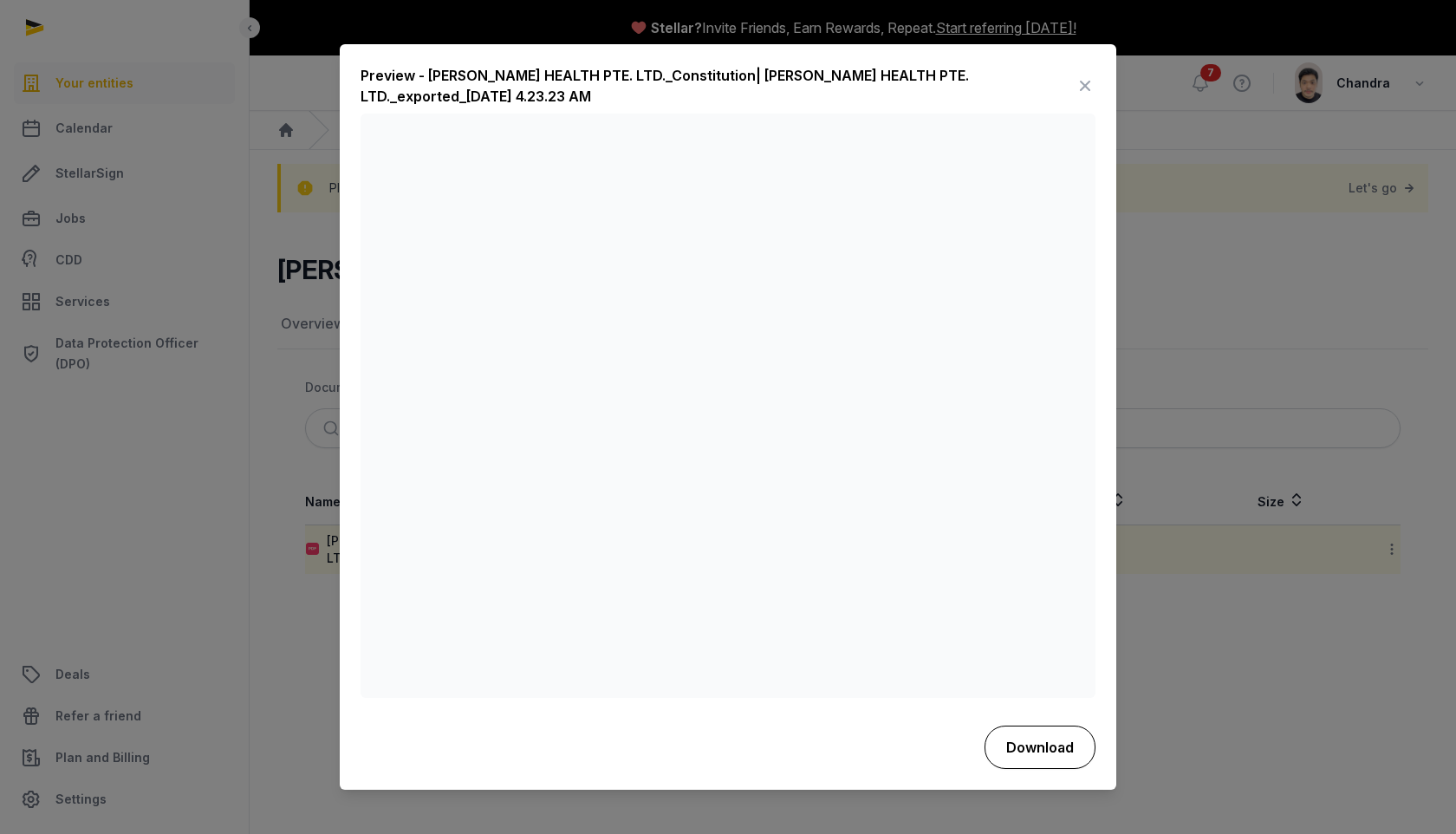
click at [1025, 749] on button "Download" at bounding box center [1040, 747] width 111 height 43
click at [1085, 86] on icon at bounding box center [1085, 86] width 21 height 28
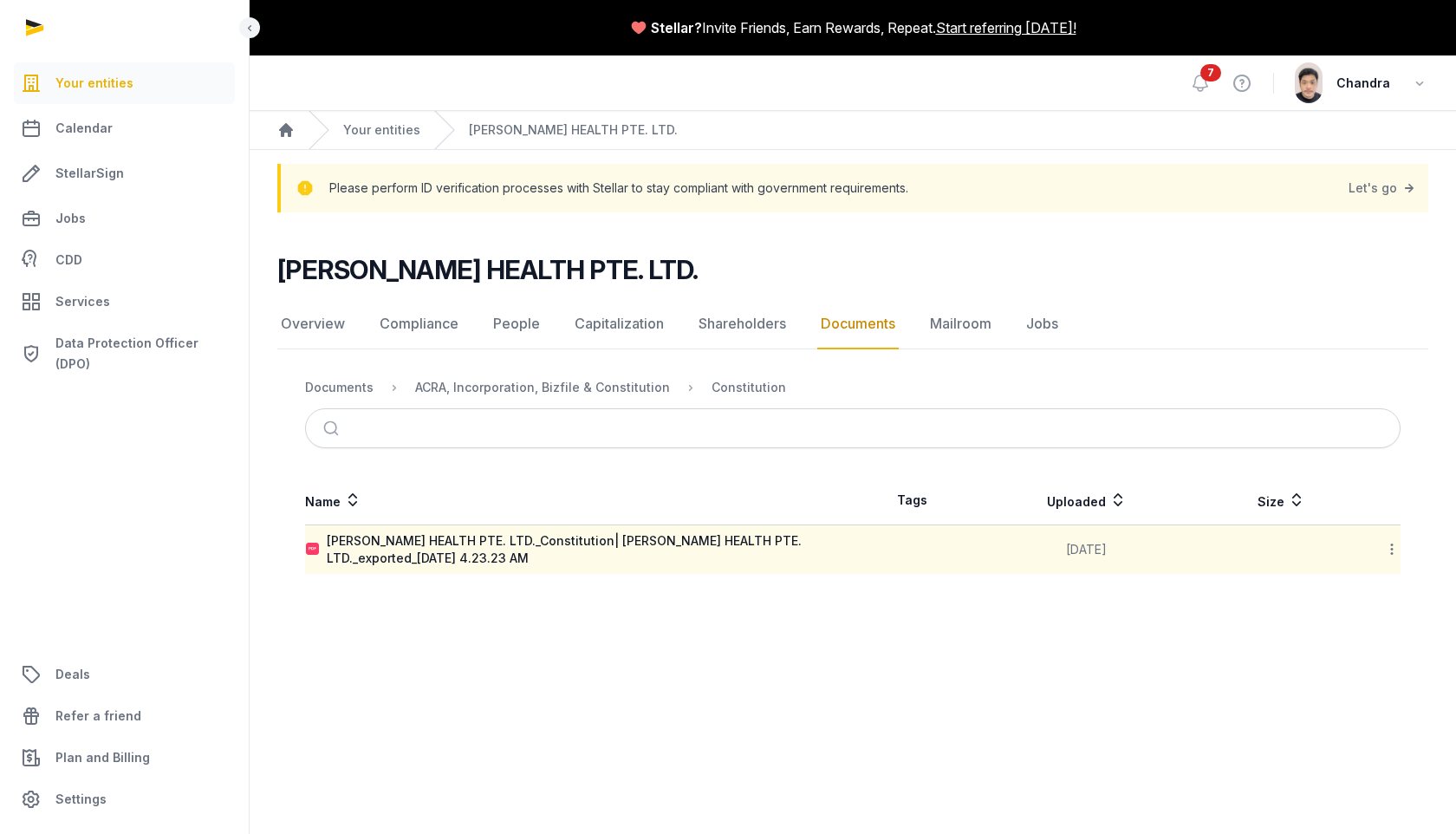
click at [848, 320] on link "Documents" at bounding box center [857, 324] width 82 height 50
click at [357, 386] on div "Documents" at bounding box center [339, 388] width 68 height 17
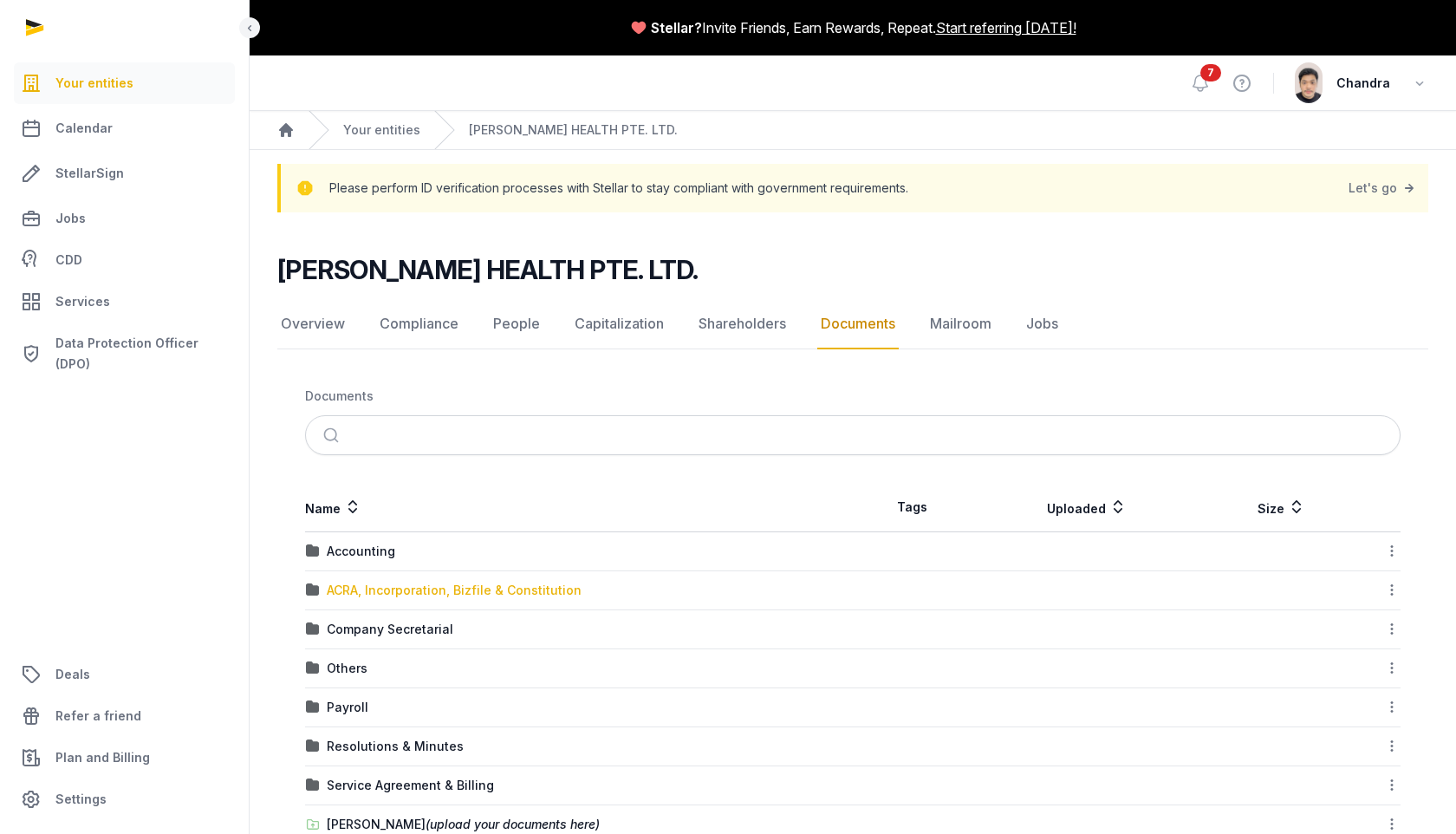
click at [408, 591] on div "ACRA, Incorporation, Bizfile & Constitution" at bounding box center [455, 590] width 255 height 17
click at [0, 0] on div "Loading" at bounding box center [0, 0] width 0 height 0
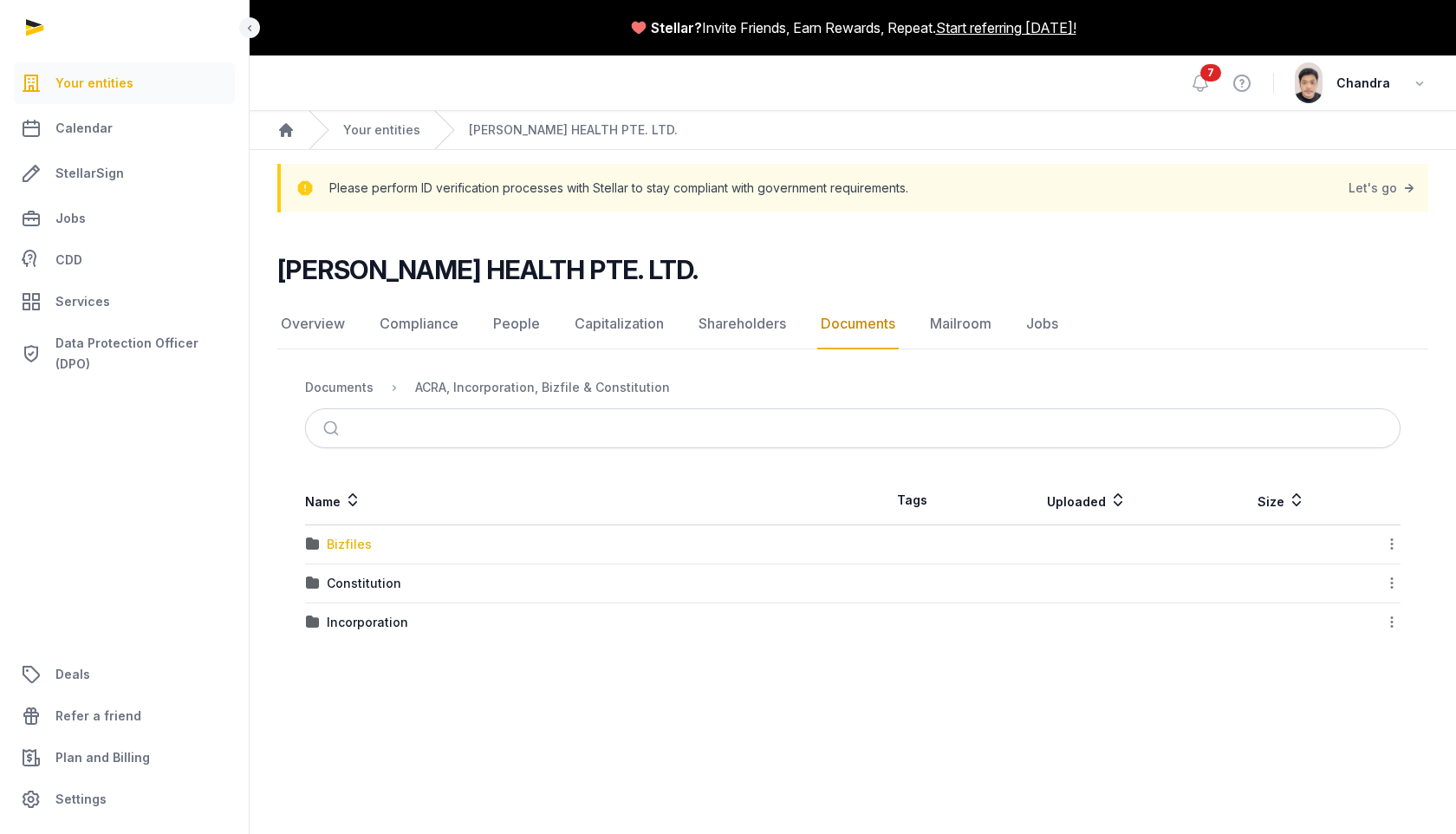
click at [362, 543] on div "Bizfiles" at bounding box center [349, 544] width 45 height 17
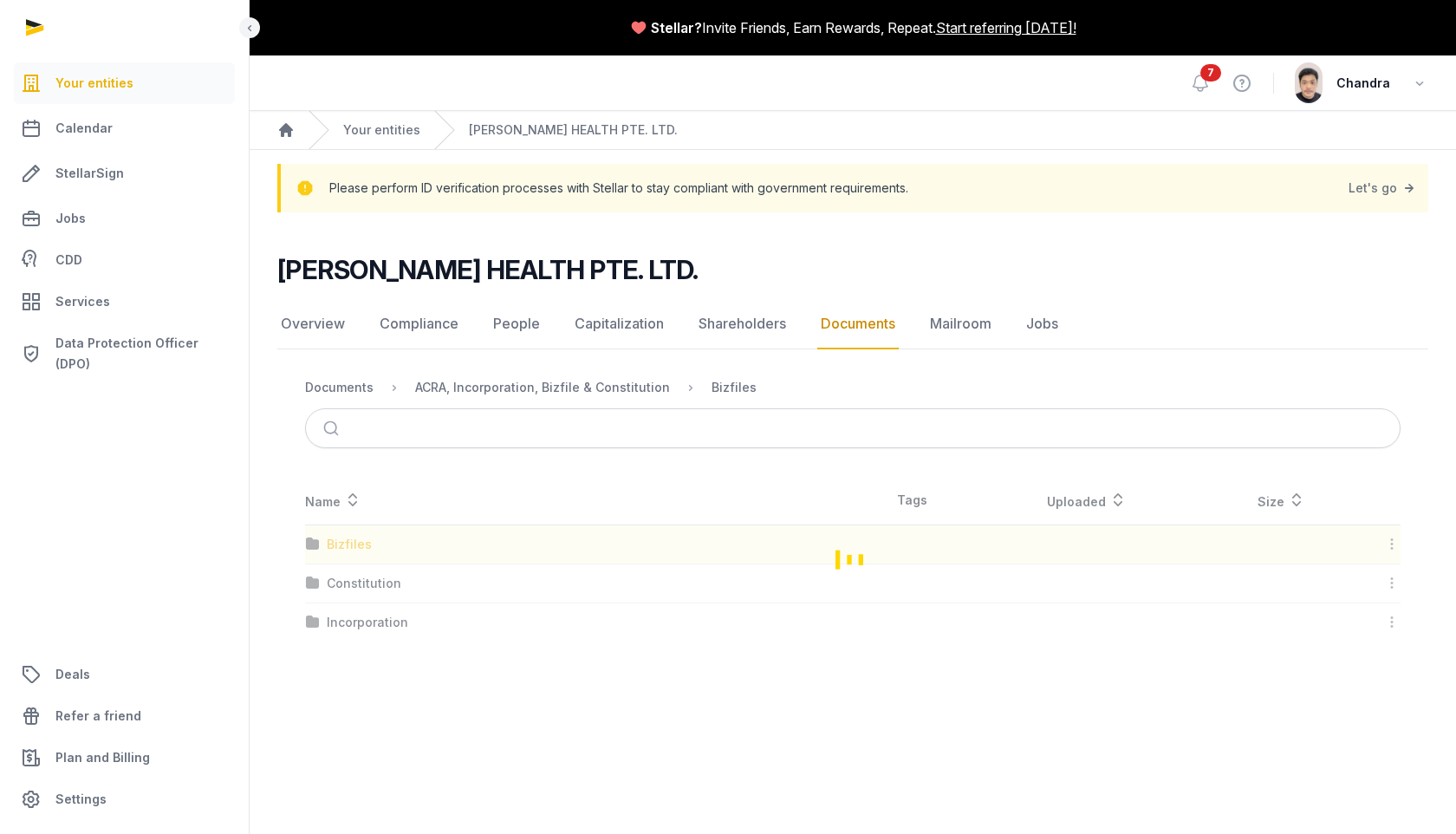
click at [362, 543] on div "Loading" at bounding box center [853, 559] width 1151 height 166
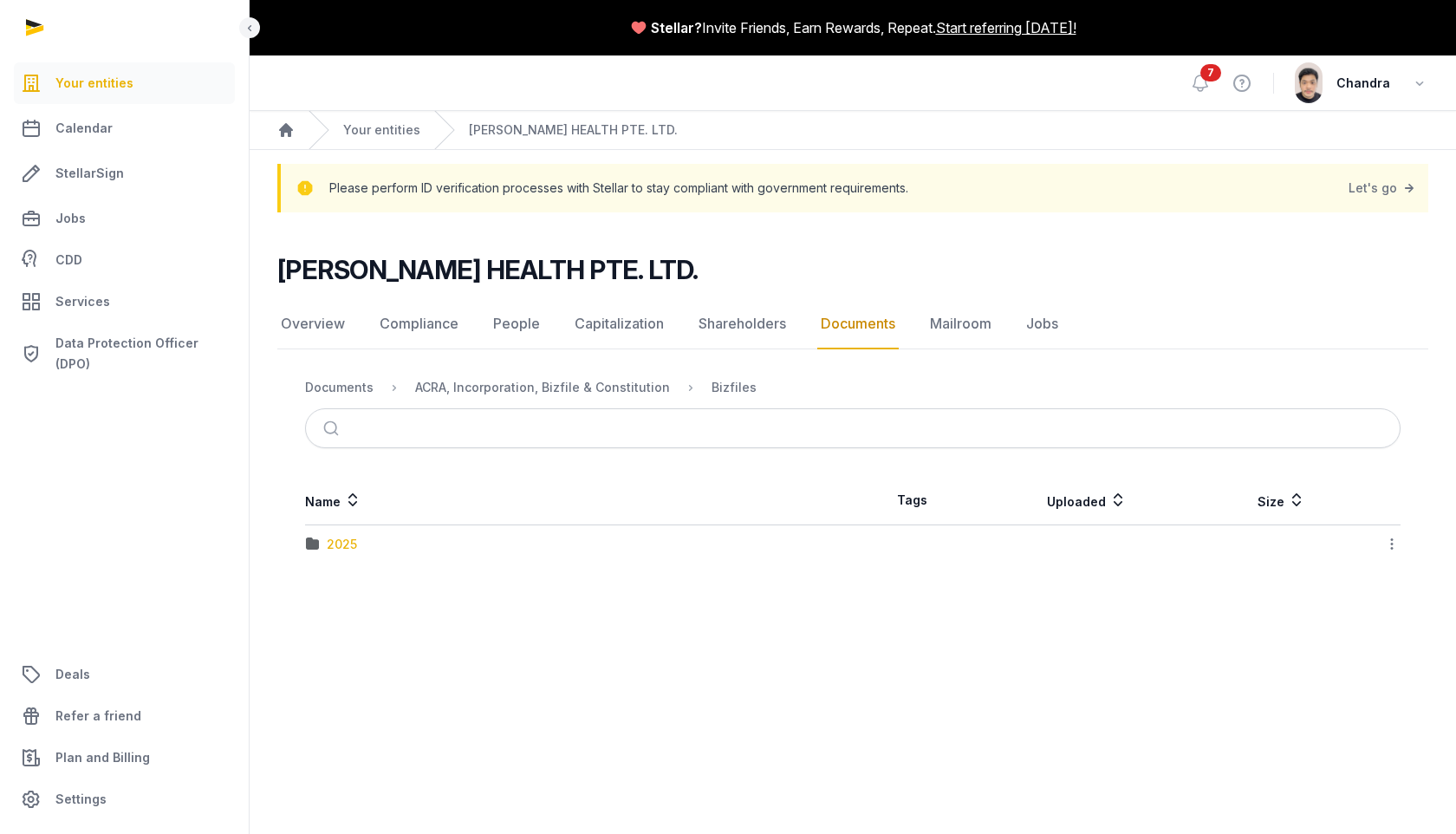
click at [343, 542] on div "2025" at bounding box center [342, 544] width 31 height 17
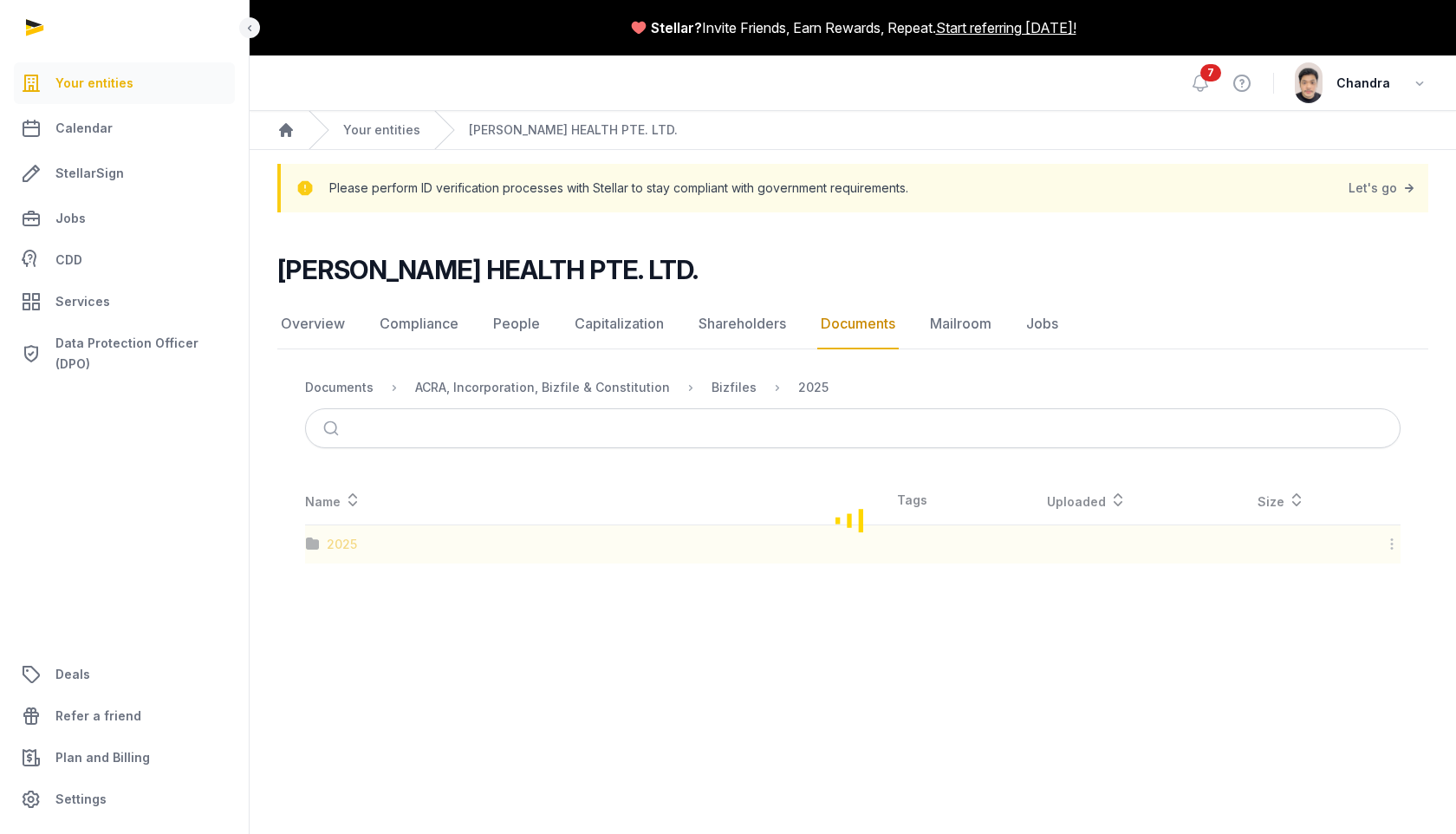
click at [343, 542] on div "Loading" at bounding box center [853, 519] width 1151 height 87
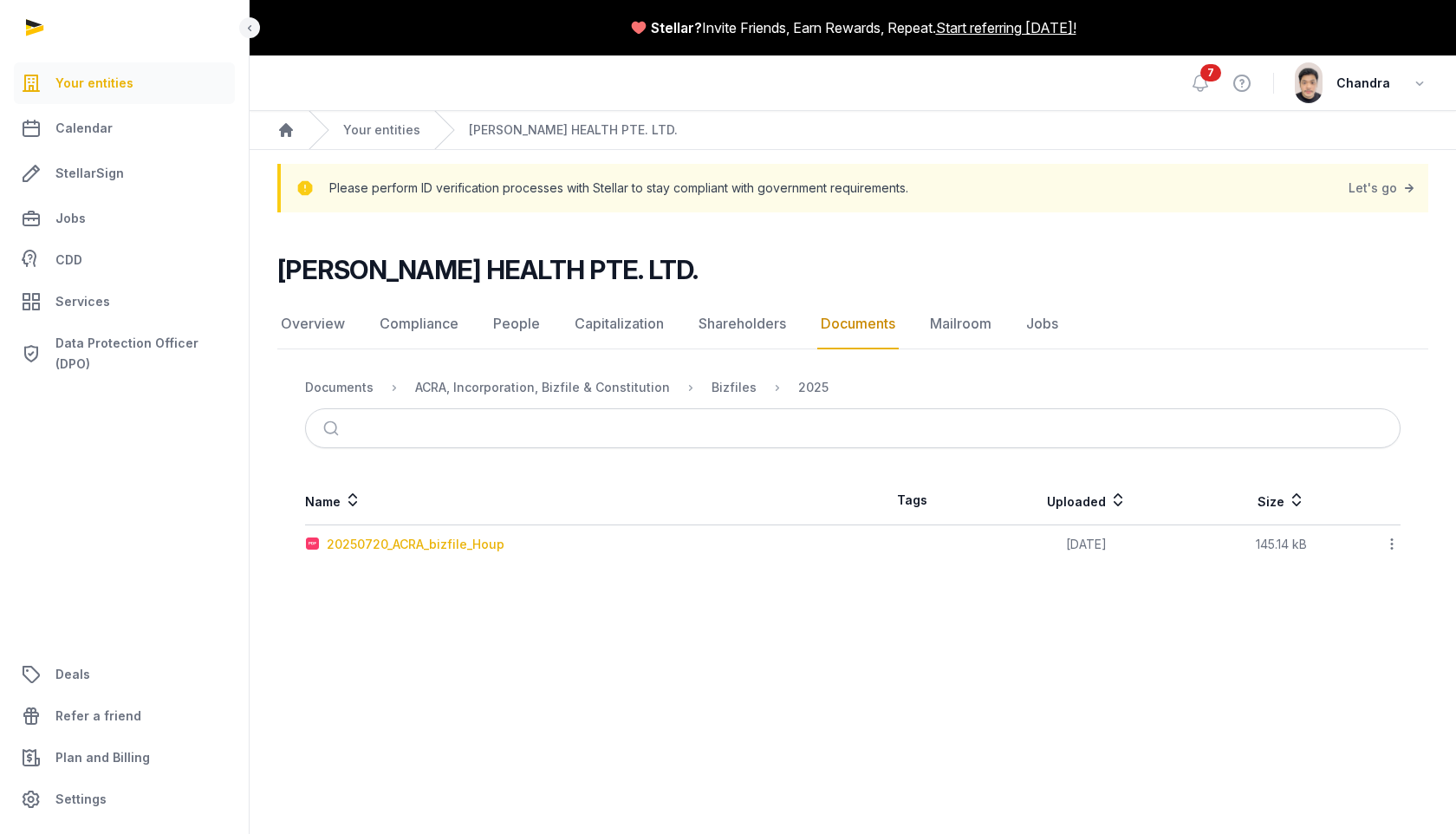
click at [368, 542] on div "20250720_ACRA_bizfile_Houp" at bounding box center [415, 544] width 177 height 17
click at [0, 0] on div "Loading" at bounding box center [0, 0] width 0 height 0
